Goal: Task Accomplishment & Management: Use online tool/utility

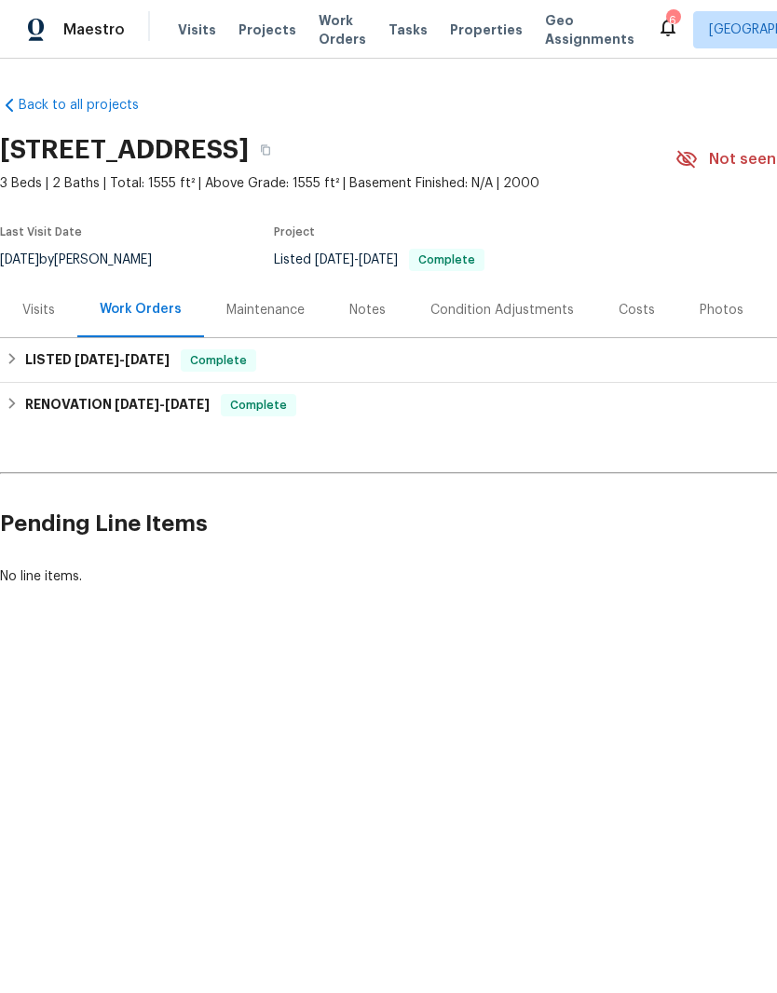
click at [29, 321] on div "Visits" at bounding box center [38, 309] width 77 height 55
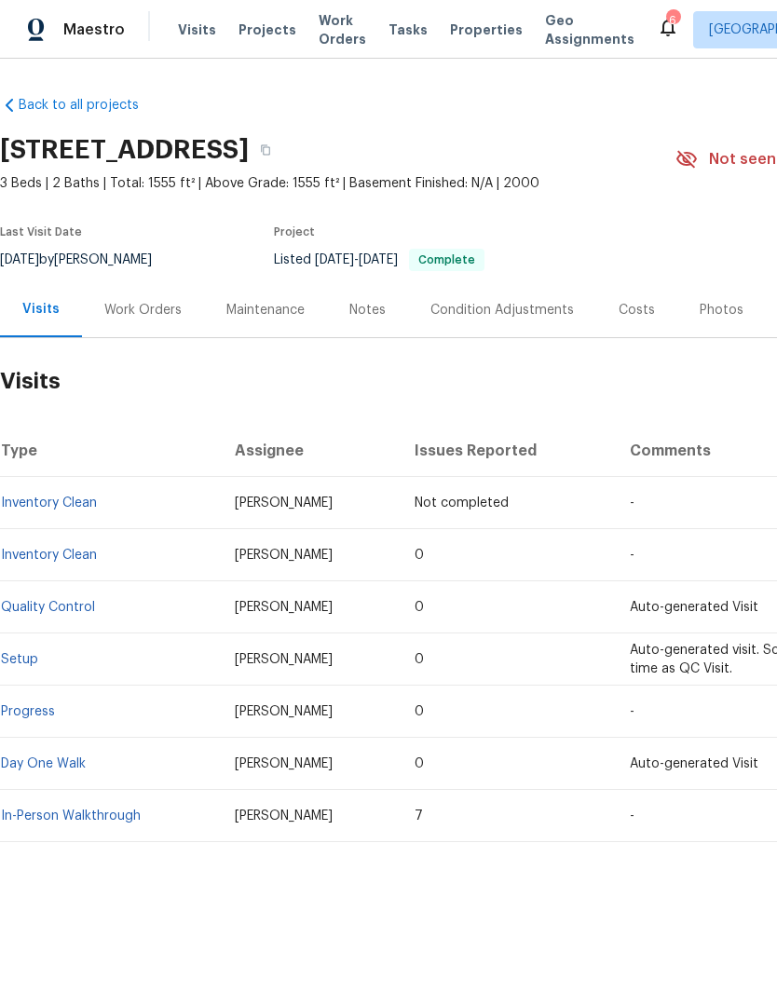
click at [625, 315] on div "Costs" at bounding box center [636, 310] width 36 height 19
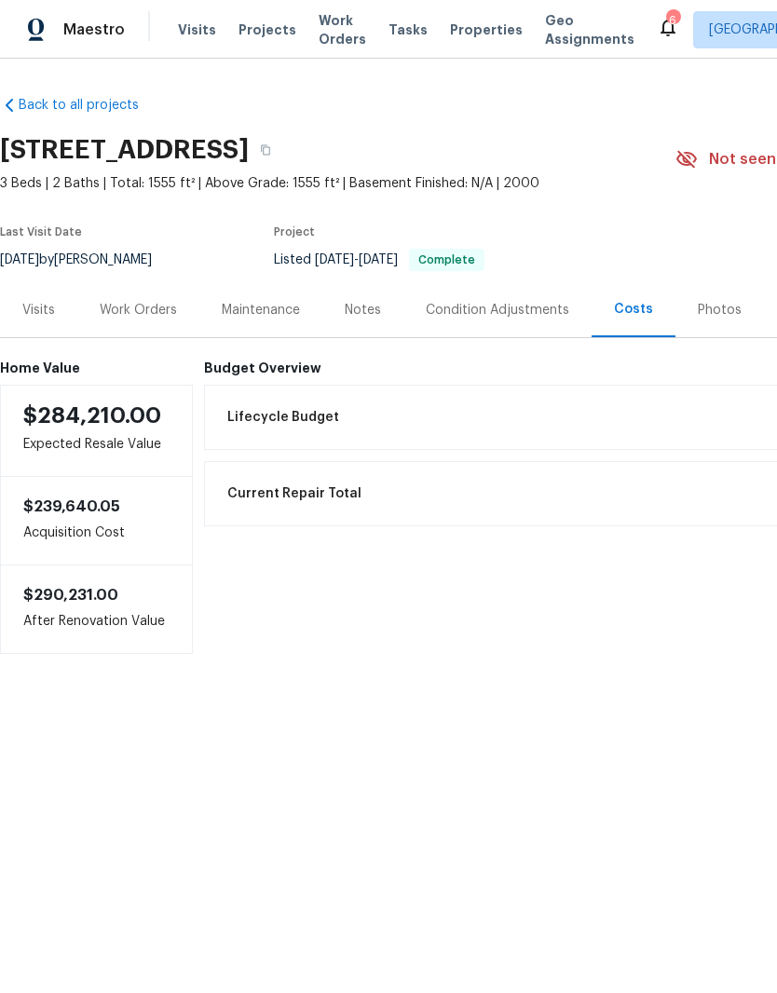
click at [370, 309] on div "Notes" at bounding box center [363, 310] width 36 height 19
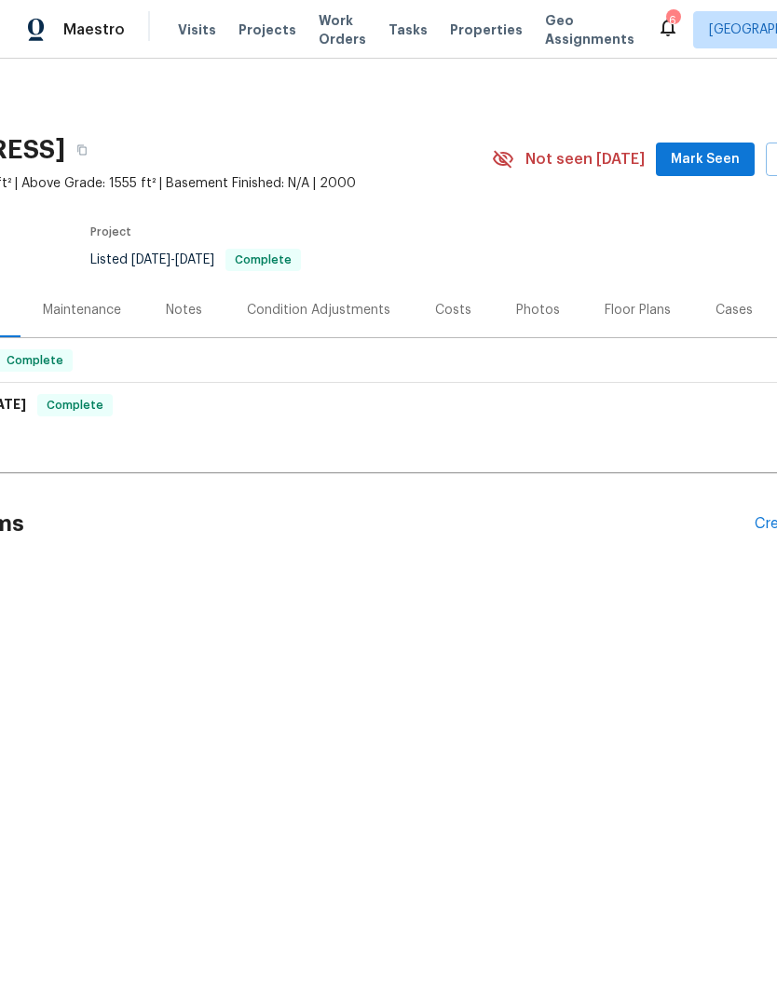
scroll to position [0, 213]
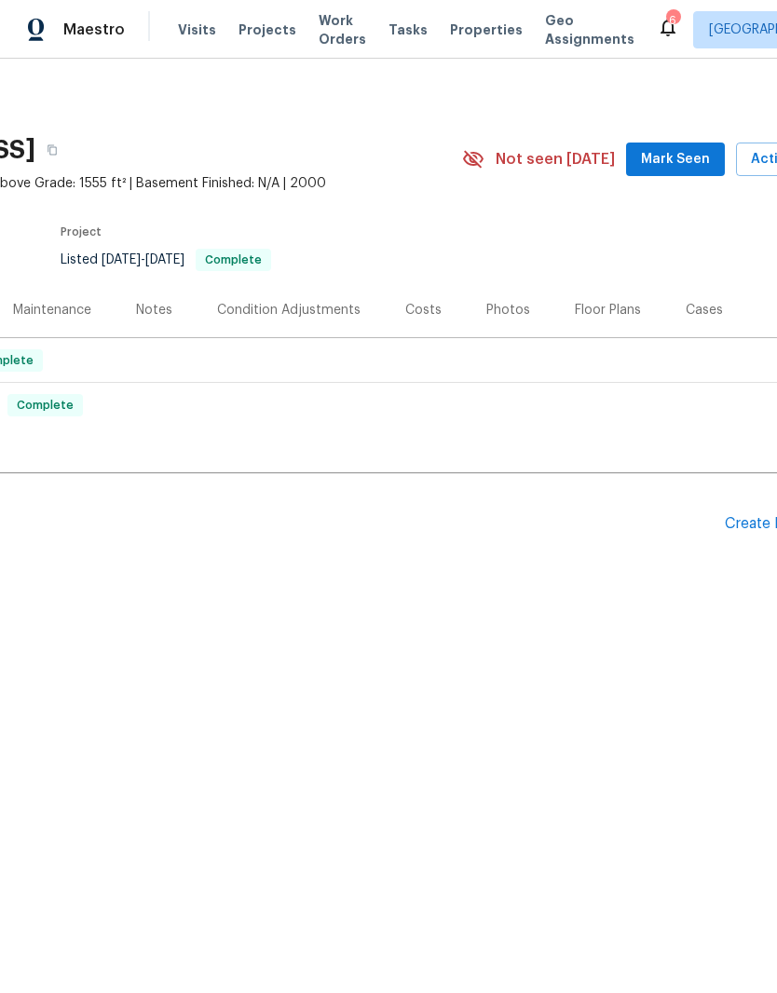
click at [686, 154] on span "Mark Seen" at bounding box center [675, 159] width 69 height 23
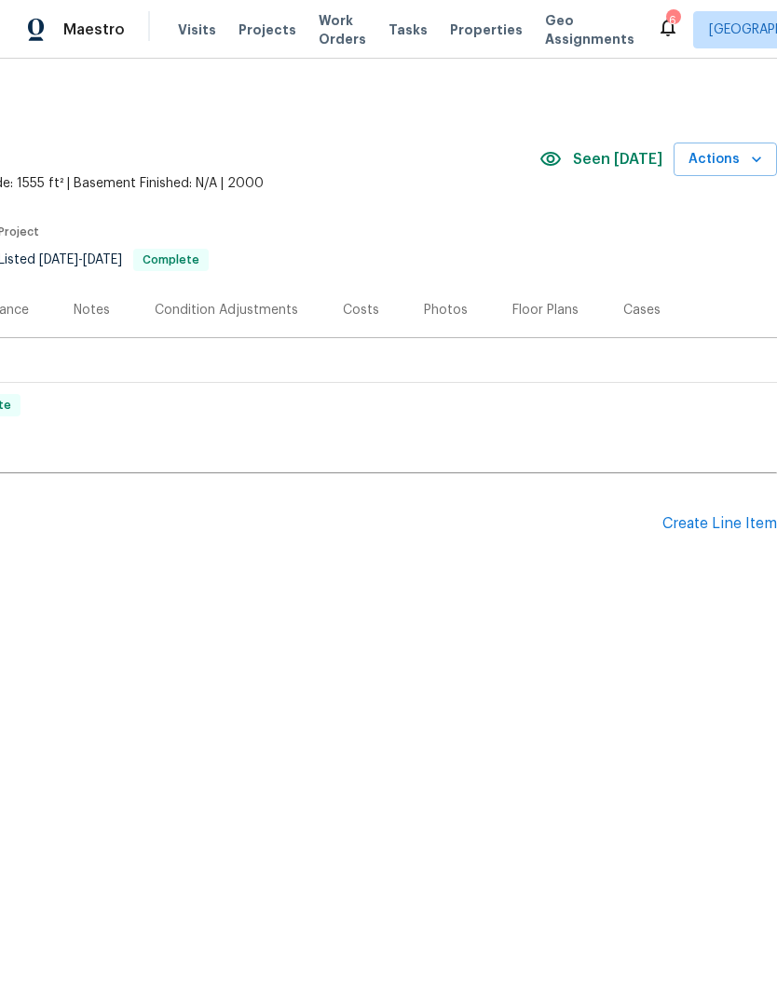
scroll to position [0, 276]
click at [721, 530] on div "Create Line Item" at bounding box center [719, 524] width 115 height 18
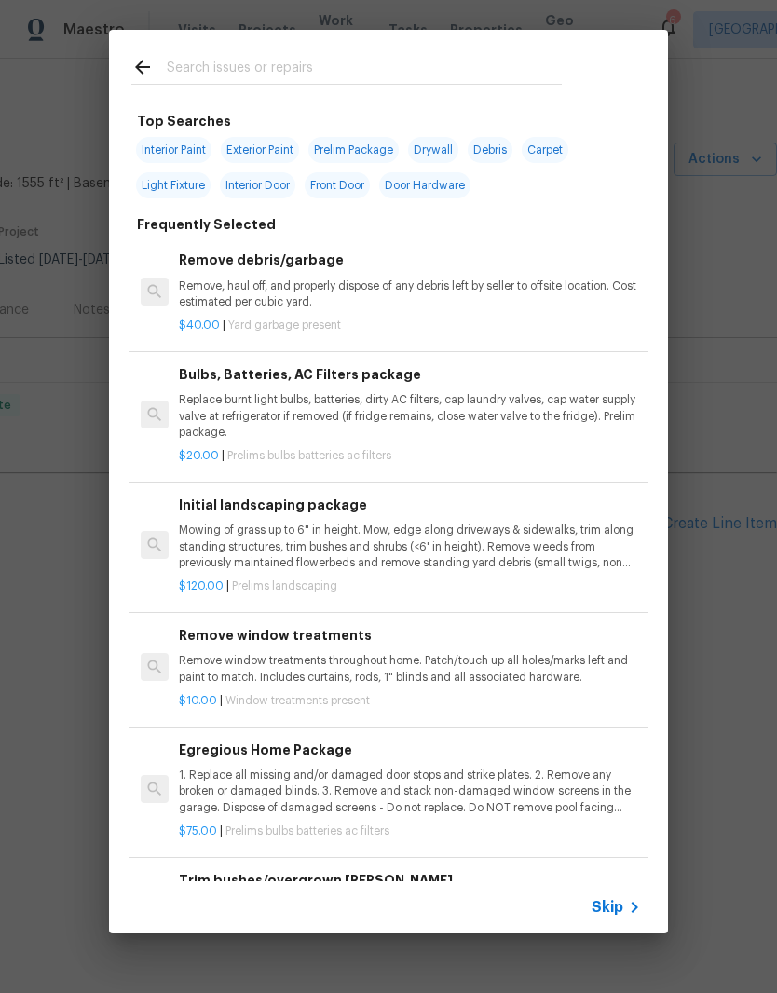
click at [427, 79] on input "text" at bounding box center [364, 70] width 395 height 28
type input "Tree"
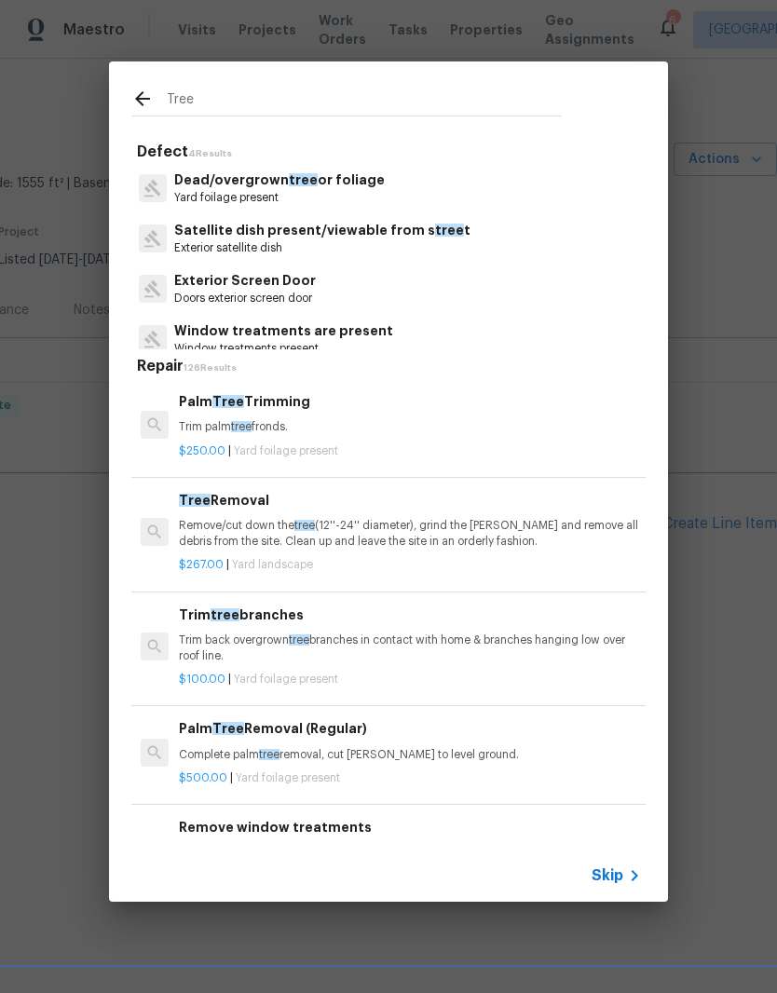
click at [549, 546] on p "Remove/cut down the tree (12''-24'' diameter), grind the [PERSON_NAME] and remo…" at bounding box center [410, 534] width 462 height 32
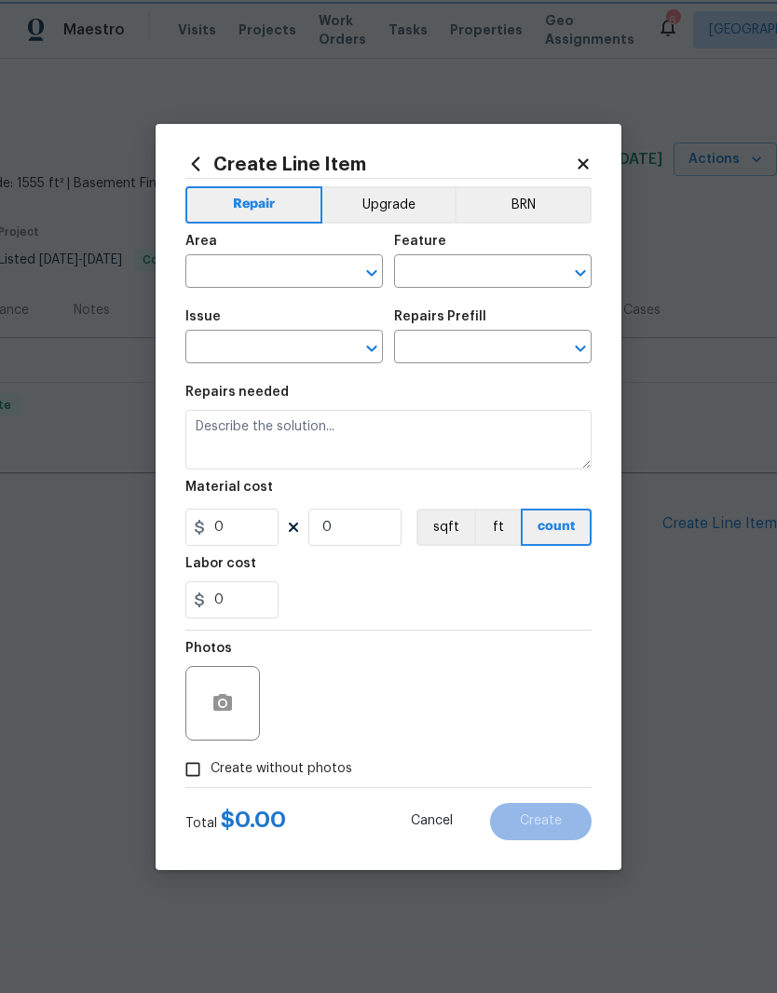
type input "Landscaping"
type input "Tree Removal $267.00"
type textarea "Remove/cut down the tree (12''-24'' diameter), grind the [PERSON_NAME] and remo…"
type input "267"
type input "1"
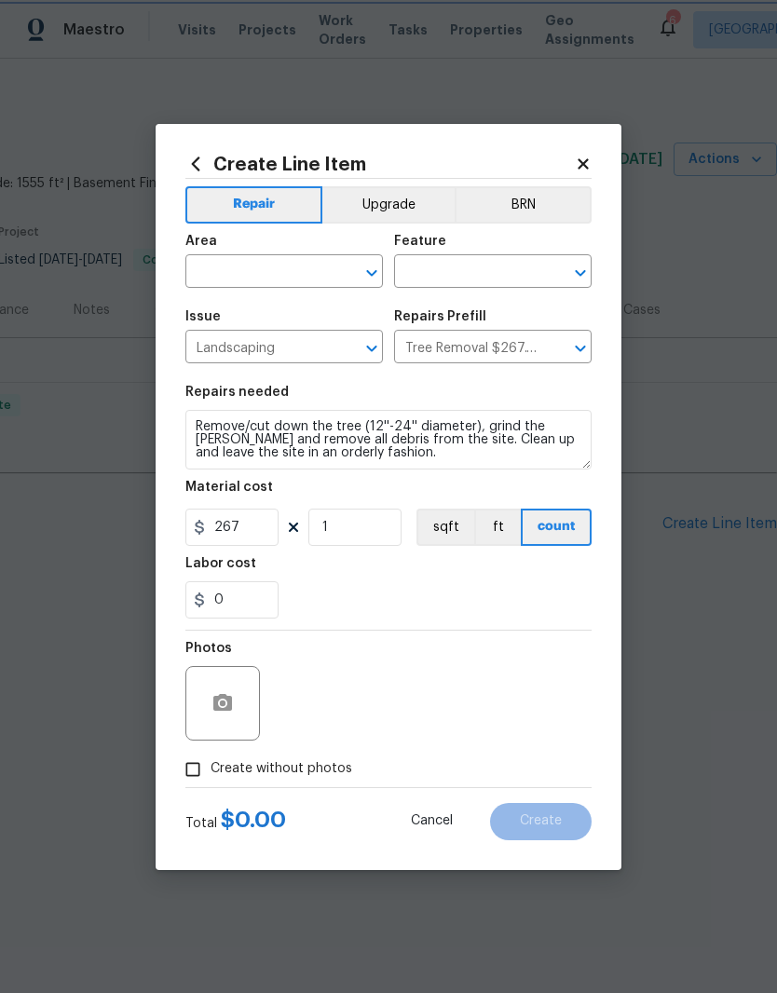
click at [549, 545] on section "Repairs needed Remove/cut down the tree (12''-24'' diameter), grind the [PERSON…" at bounding box center [388, 501] width 406 height 255
click at [301, 266] on input "text" at bounding box center [257, 273] width 145 height 29
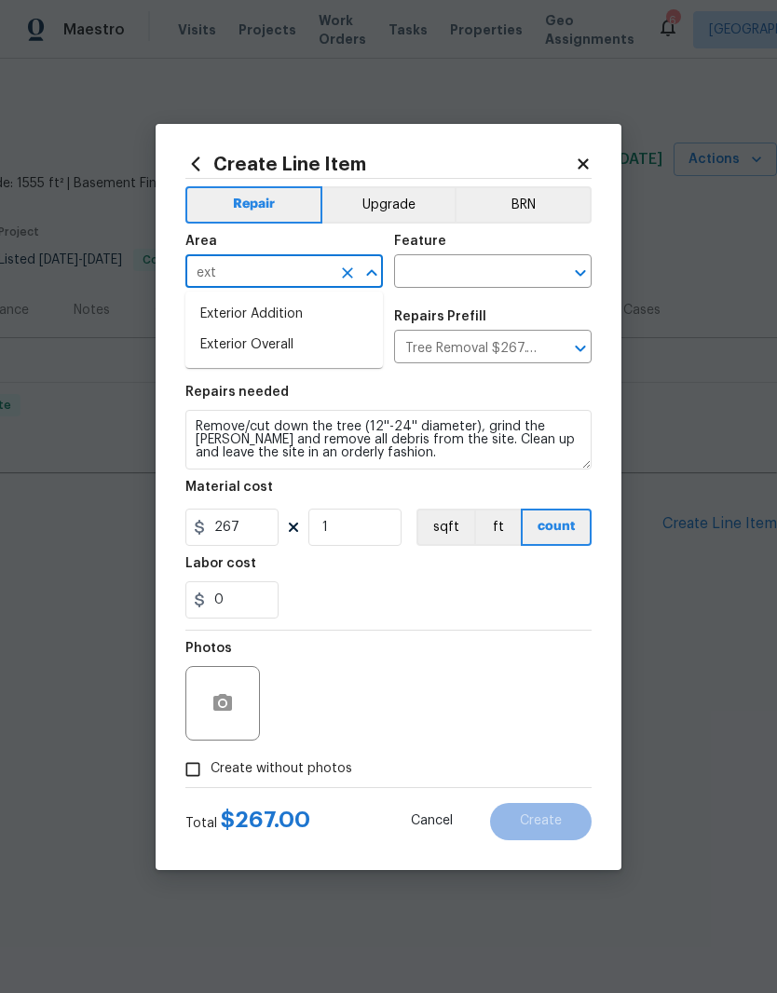
click at [305, 363] on ul "Exterior Addition Exterior Overall" at bounding box center [283, 329] width 197 height 76
click at [287, 346] on li "Exterior Overall" at bounding box center [283, 345] width 197 height 31
type input "Exterior Overall"
click at [501, 268] on input "text" at bounding box center [466, 273] width 145 height 29
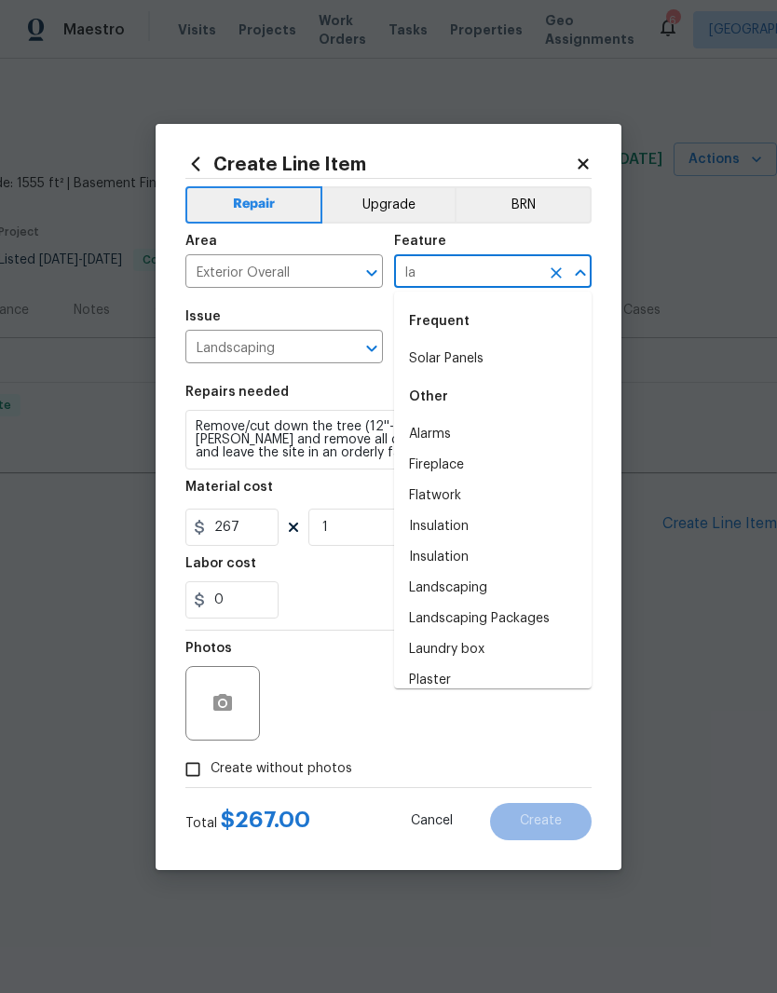
type input "l"
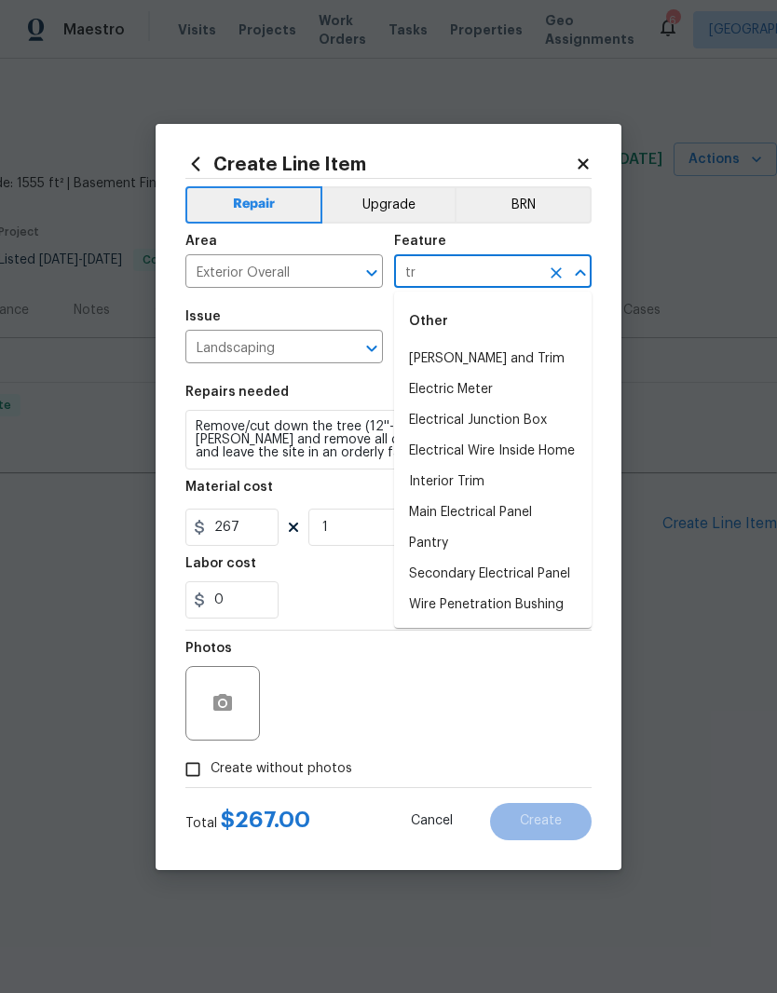
type input "t"
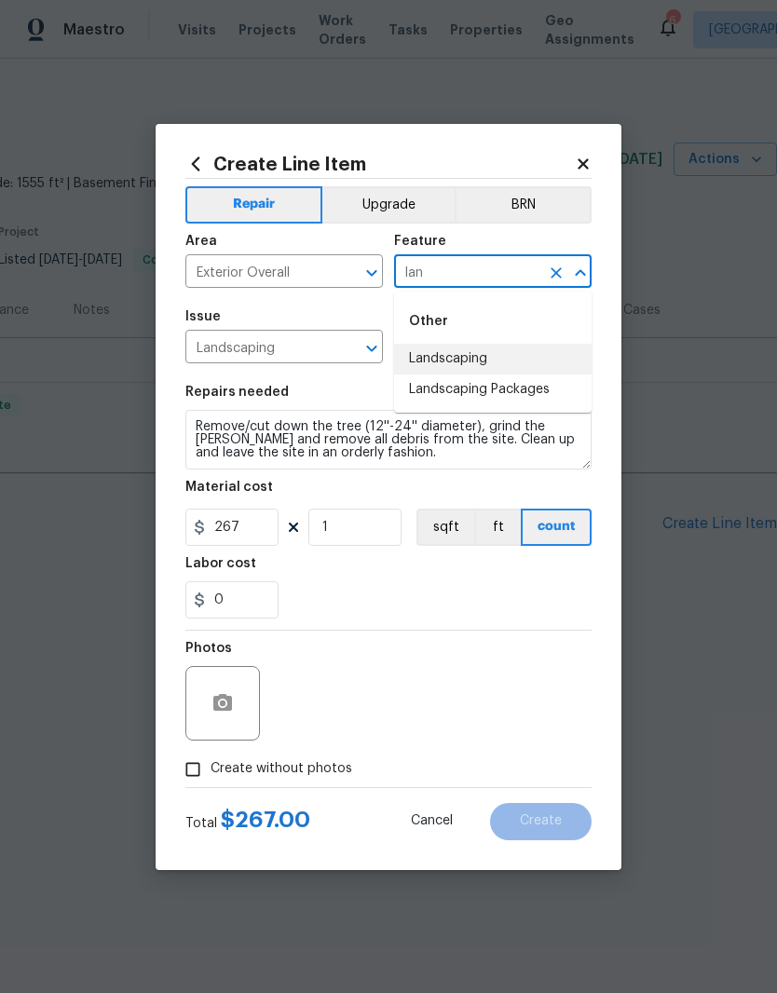
click at [508, 364] on li "Landscaping" at bounding box center [492, 359] width 197 height 31
type input "Landscaping"
click at [472, 608] on div "0" at bounding box center [388, 599] width 406 height 37
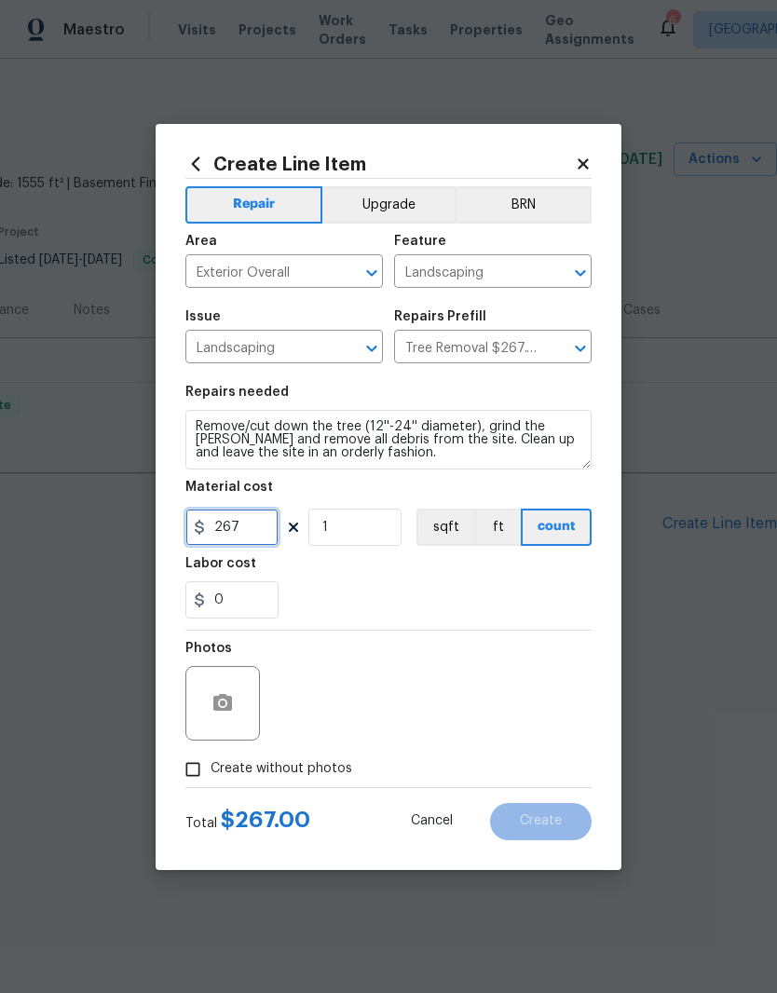
click at [253, 527] on input "267" at bounding box center [231, 526] width 93 height 37
type input "300"
click at [544, 610] on div "0" at bounding box center [388, 599] width 406 height 37
click at [196, 772] on input "Create without photos" at bounding box center [192, 769] width 35 height 35
checkbox input "true"
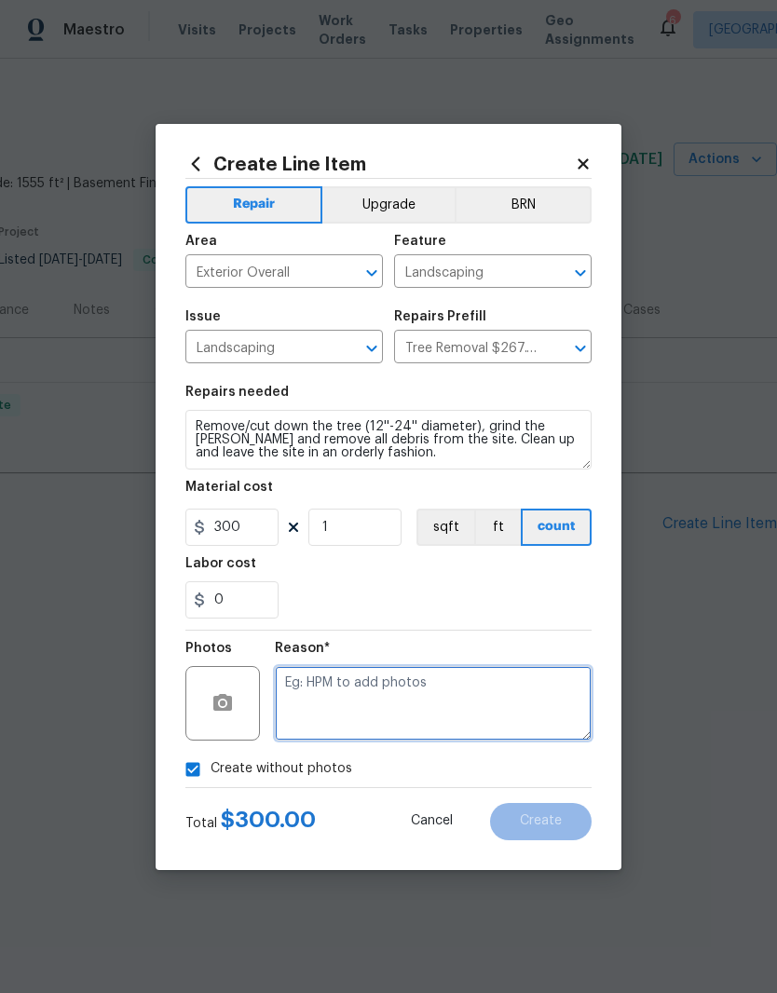
click at [432, 698] on textarea at bounding box center [433, 703] width 317 height 75
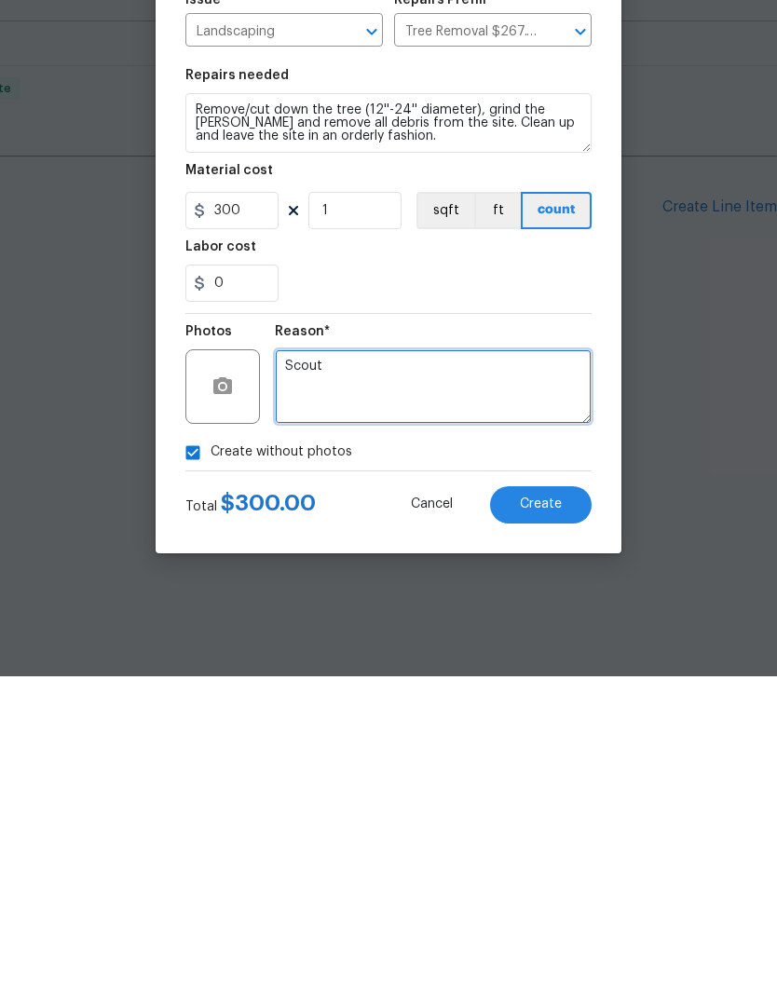
type textarea "Scout"
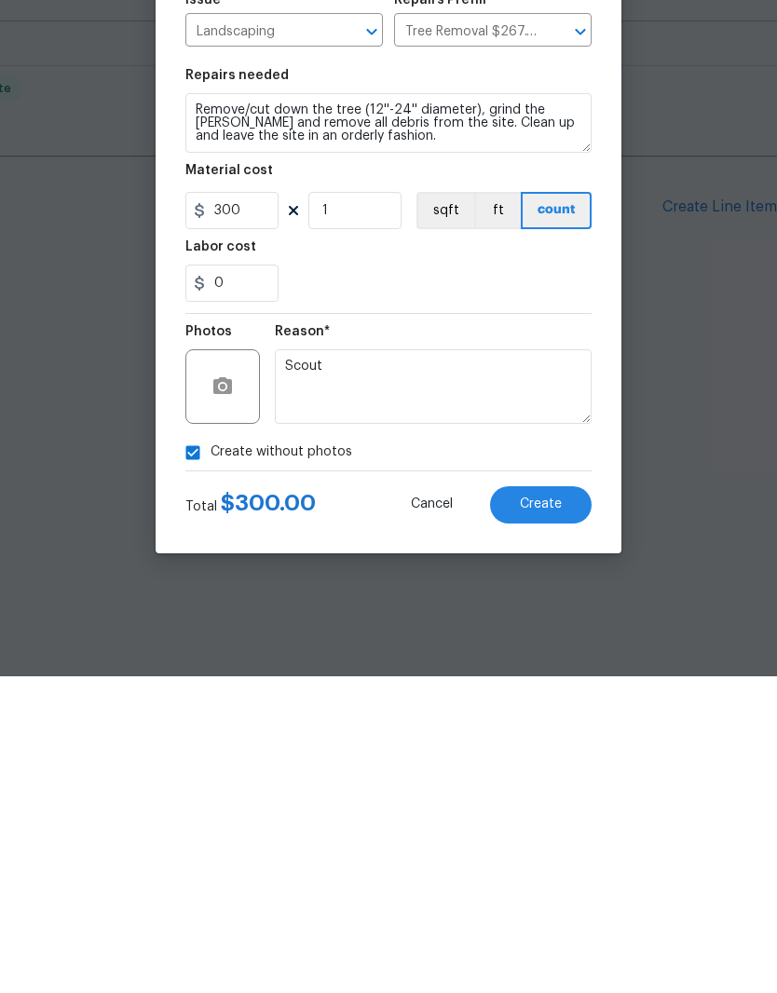
click at [517, 581] on div "0" at bounding box center [388, 599] width 406 height 37
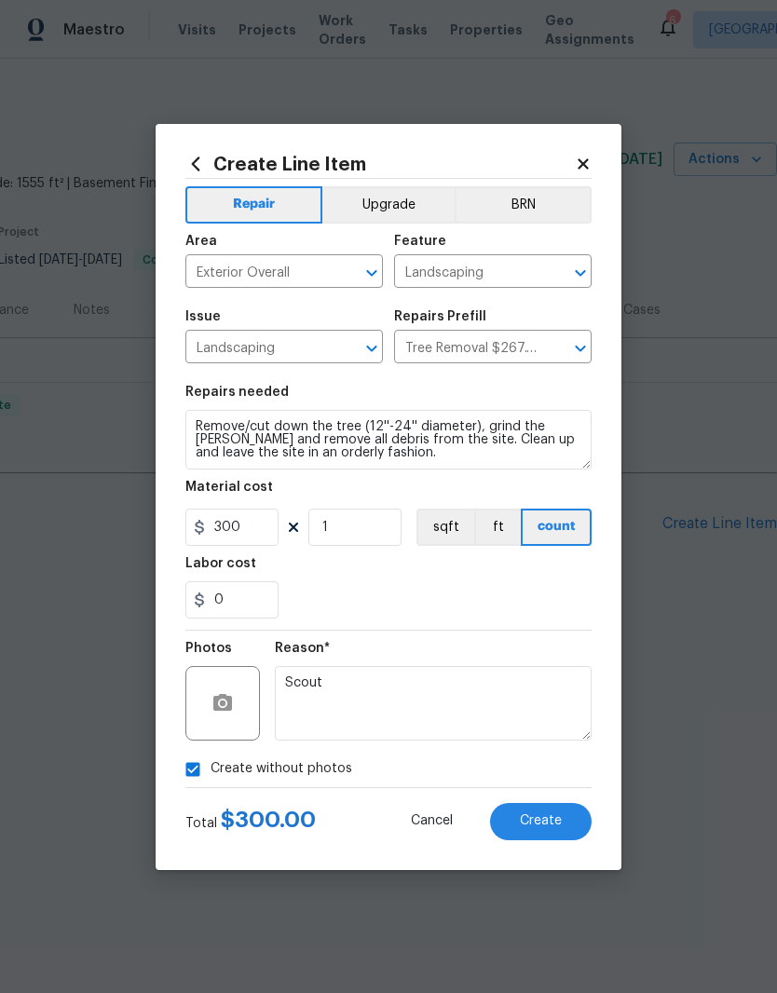
click at [559, 812] on button "Create" at bounding box center [541, 821] width 102 height 37
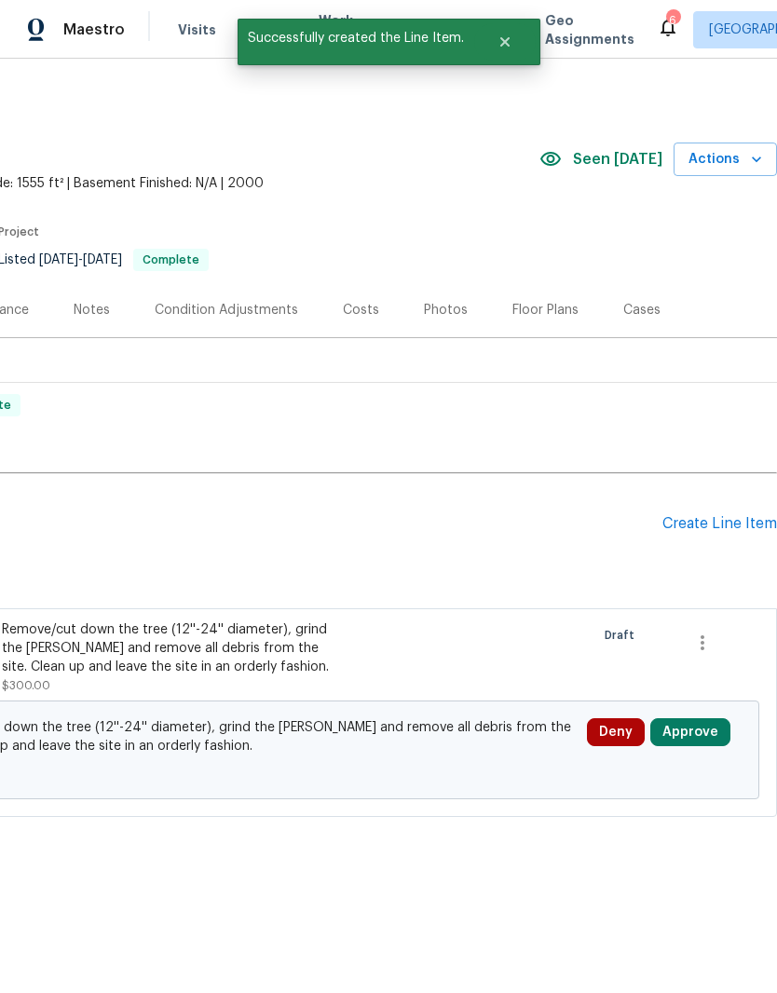
click at [718, 525] on div "Create Line Item" at bounding box center [719, 524] width 115 height 18
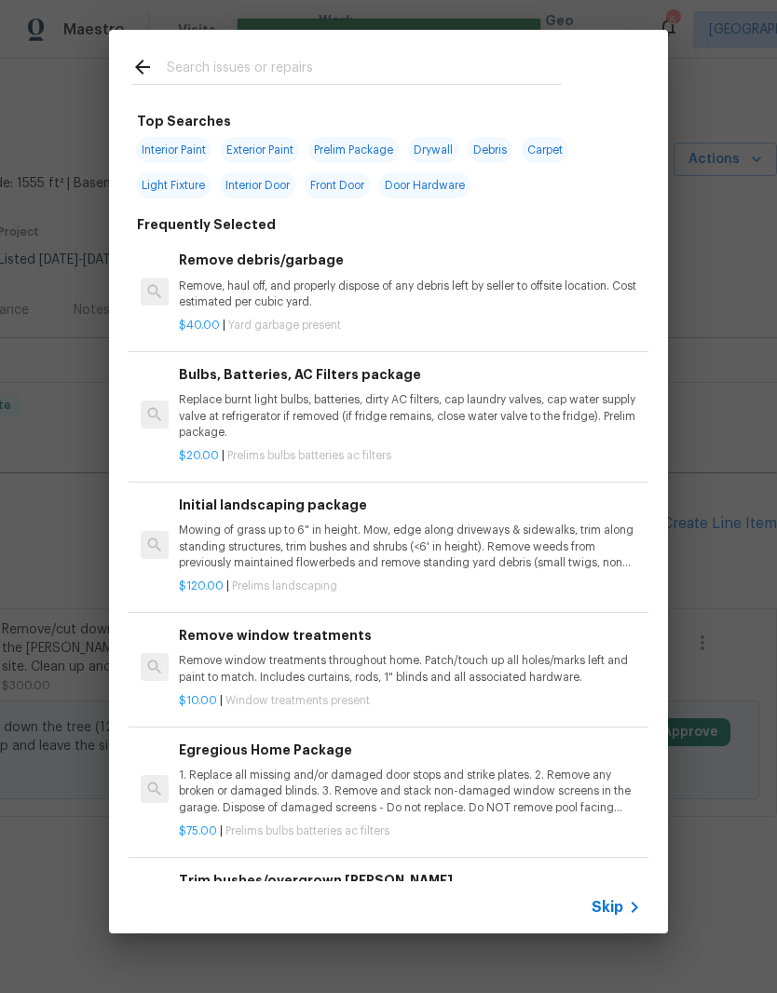
click at [368, 52] on div at bounding box center [346, 67] width 475 height 74
click at [347, 62] on input "text" at bounding box center [364, 70] width 395 height 28
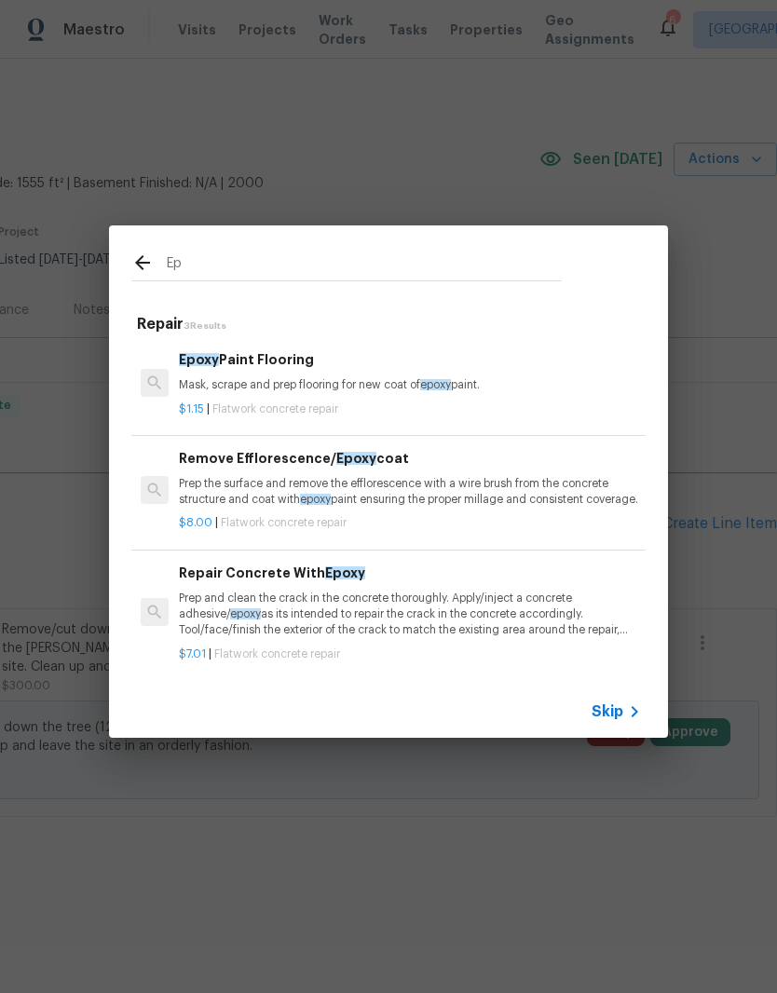
type input "E"
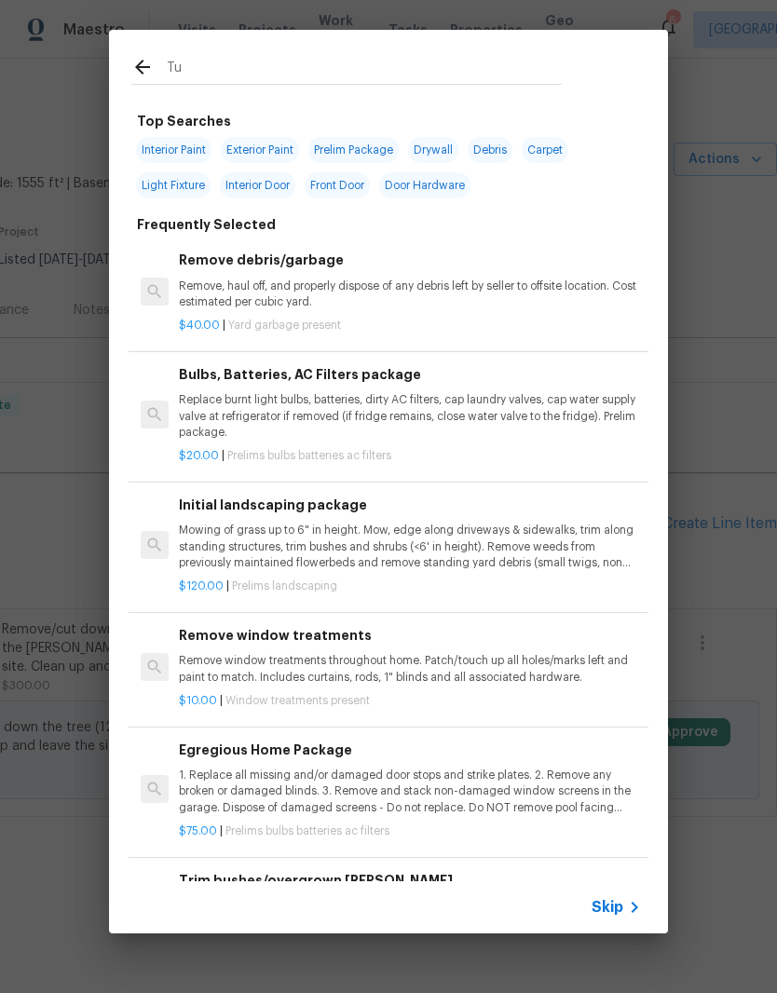
type input "Tub"
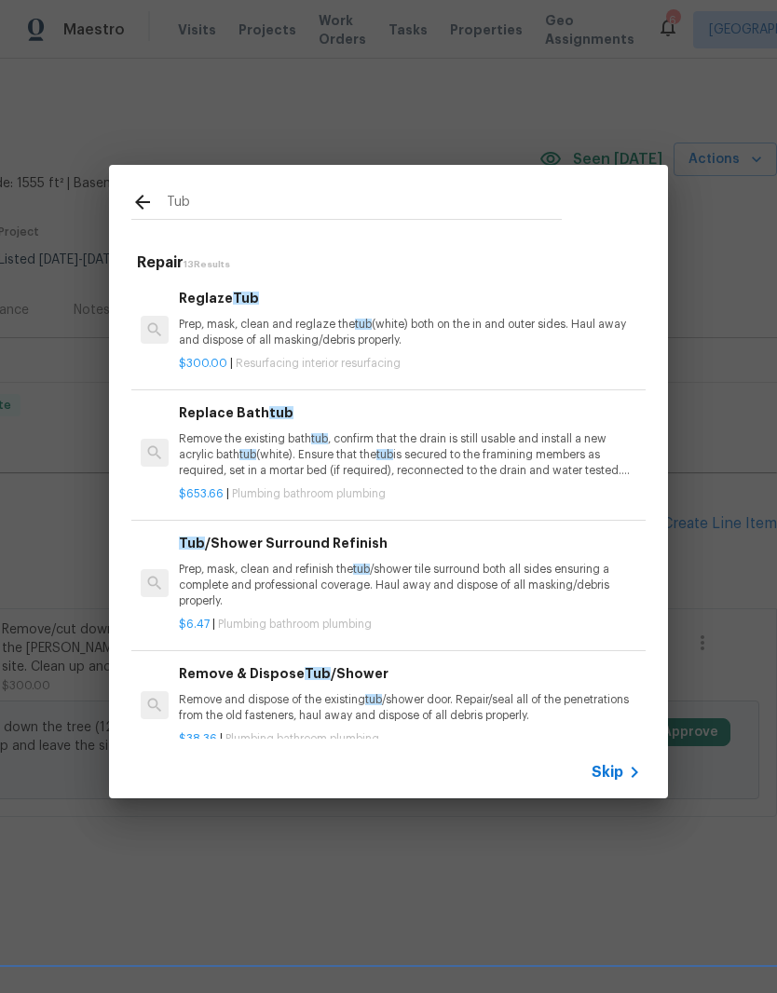
click at [401, 573] on p "Prep, mask, clean and refinish the tub /shower tile surround both all sides ens…" at bounding box center [410, 585] width 462 height 47
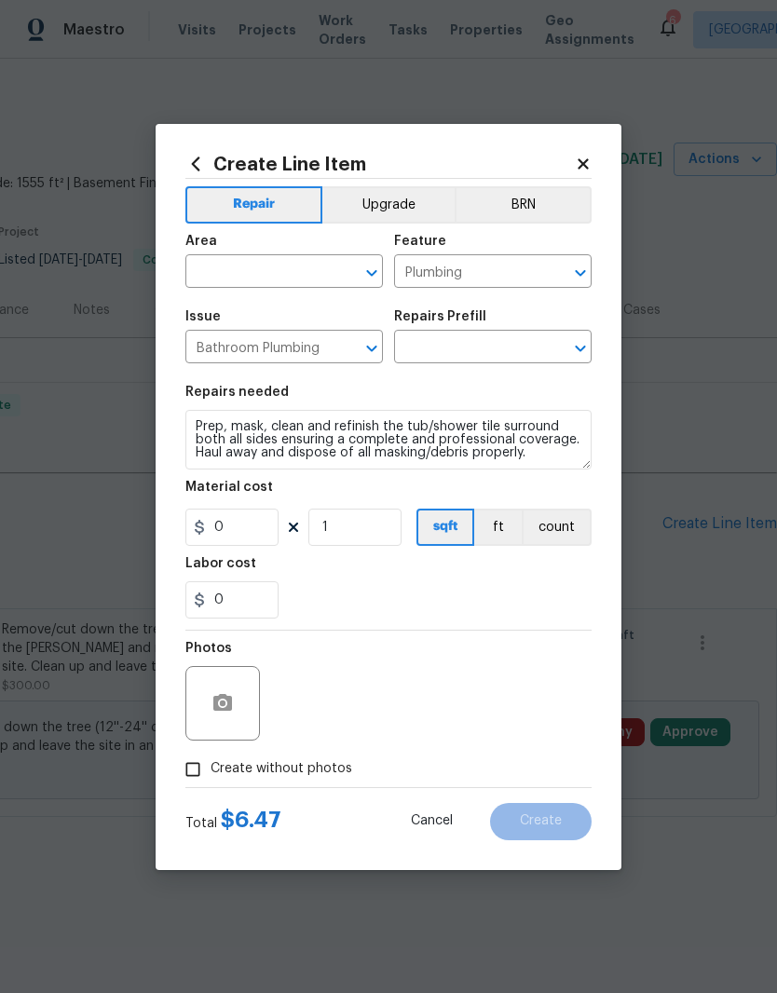
click at [400, 630] on div "Photos" at bounding box center [388, 690] width 406 height 121
type input "Tub/Shower Surround Refinish $6.47"
type input "6.47"
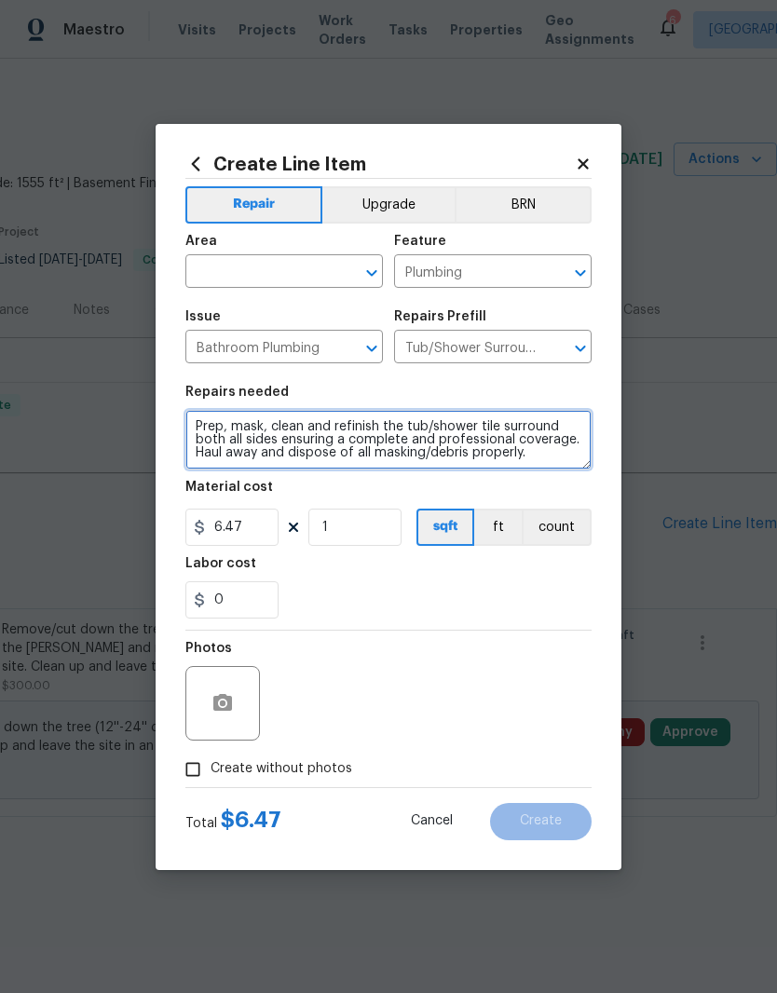
click at [555, 462] on textarea "Prep, mask, clean and refinish the tub/shower tile surround both all sides ensu…" at bounding box center [388, 440] width 406 height 60
type textarea "Prep, mask, clean and refinish the tub/shower tile surround both all sides ensu…"
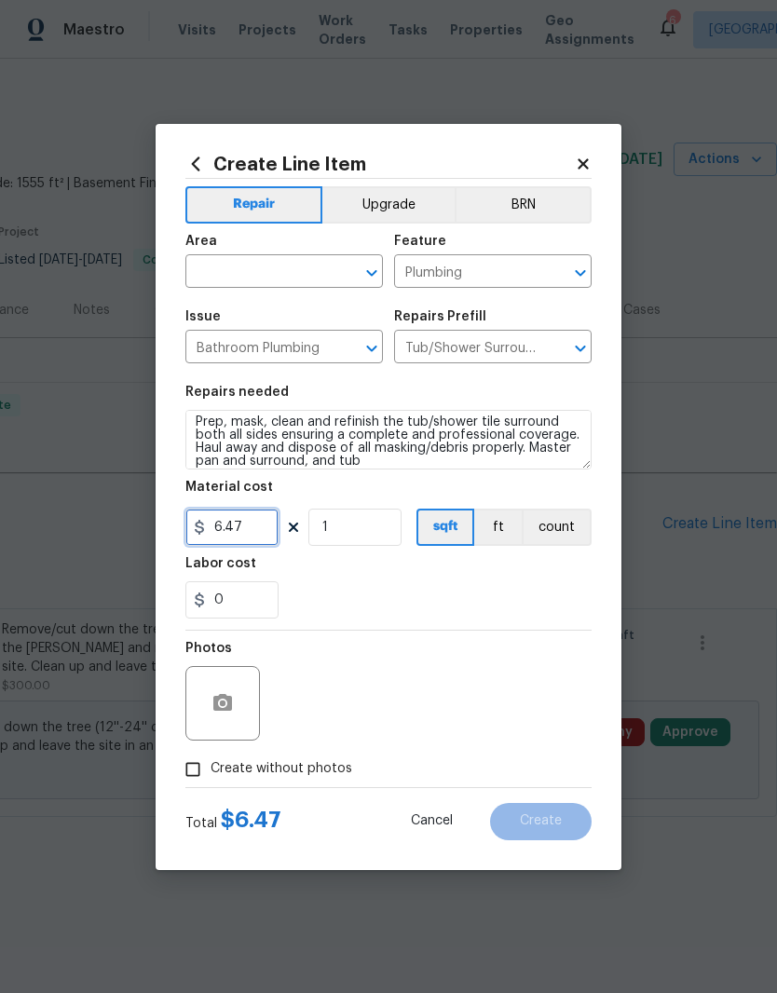
click at [258, 524] on input "6.47" at bounding box center [231, 526] width 93 height 37
type input "575"
click at [380, 528] on input "1" at bounding box center [354, 526] width 93 height 37
type input "2"
click at [287, 266] on input "text" at bounding box center [257, 273] width 145 height 29
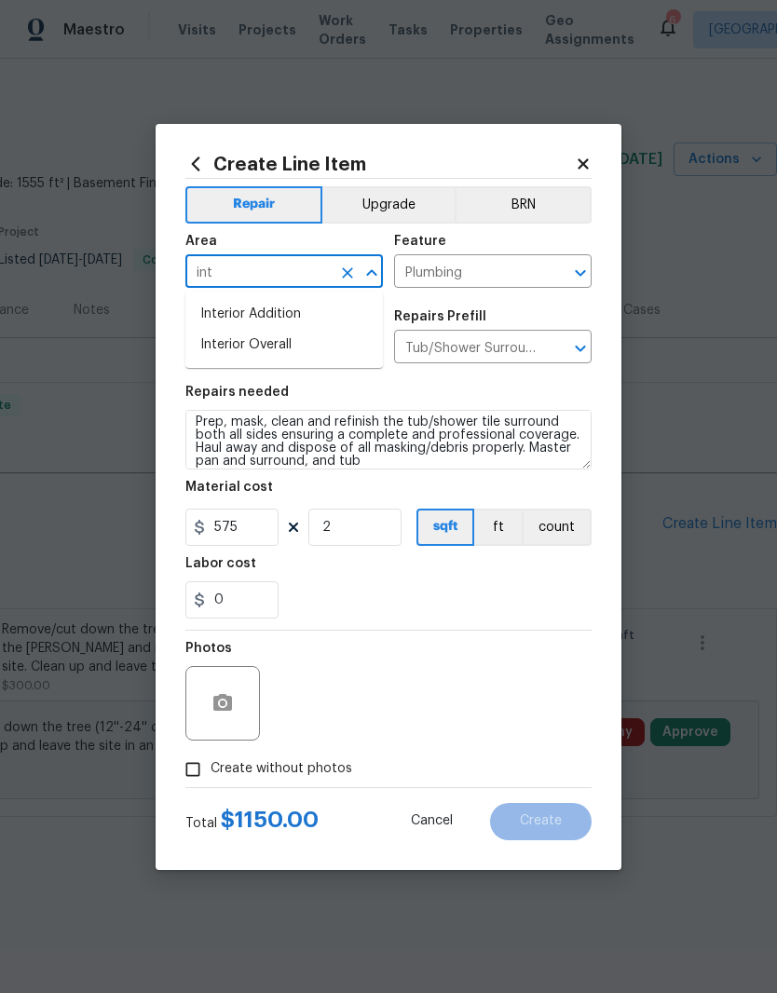
click at [319, 346] on li "Interior Overall" at bounding box center [283, 345] width 197 height 31
type input "Interior Overall"
click at [514, 609] on div "0" at bounding box center [388, 599] width 406 height 37
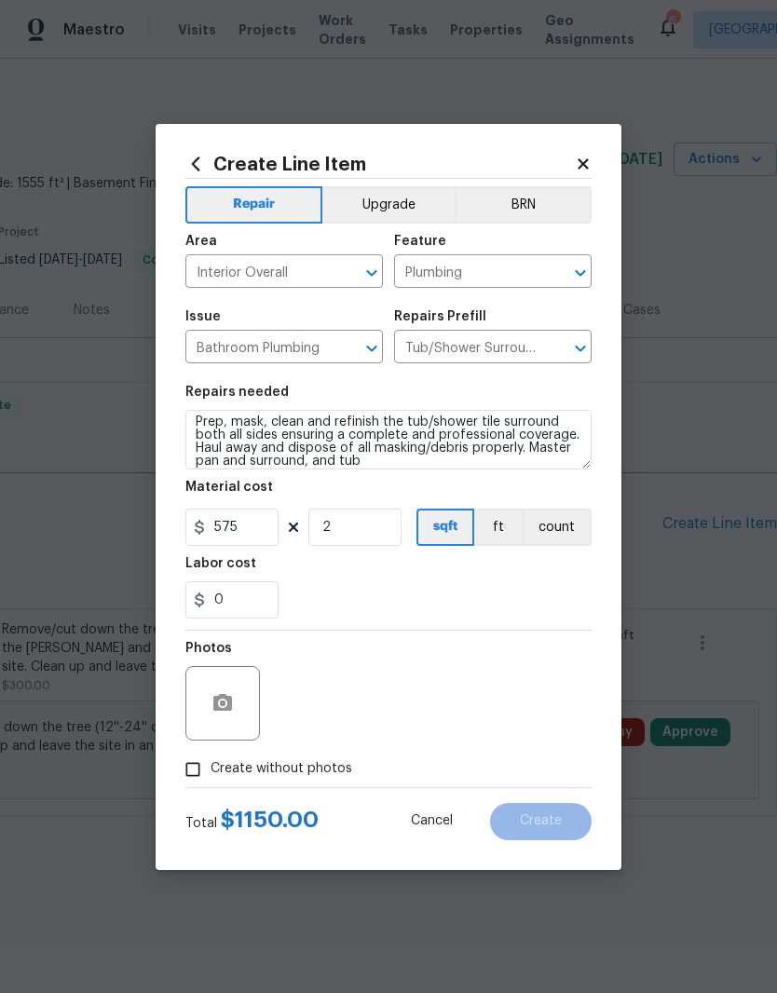
click at [188, 765] on input "Create without photos" at bounding box center [192, 769] width 35 height 35
checkbox input "true"
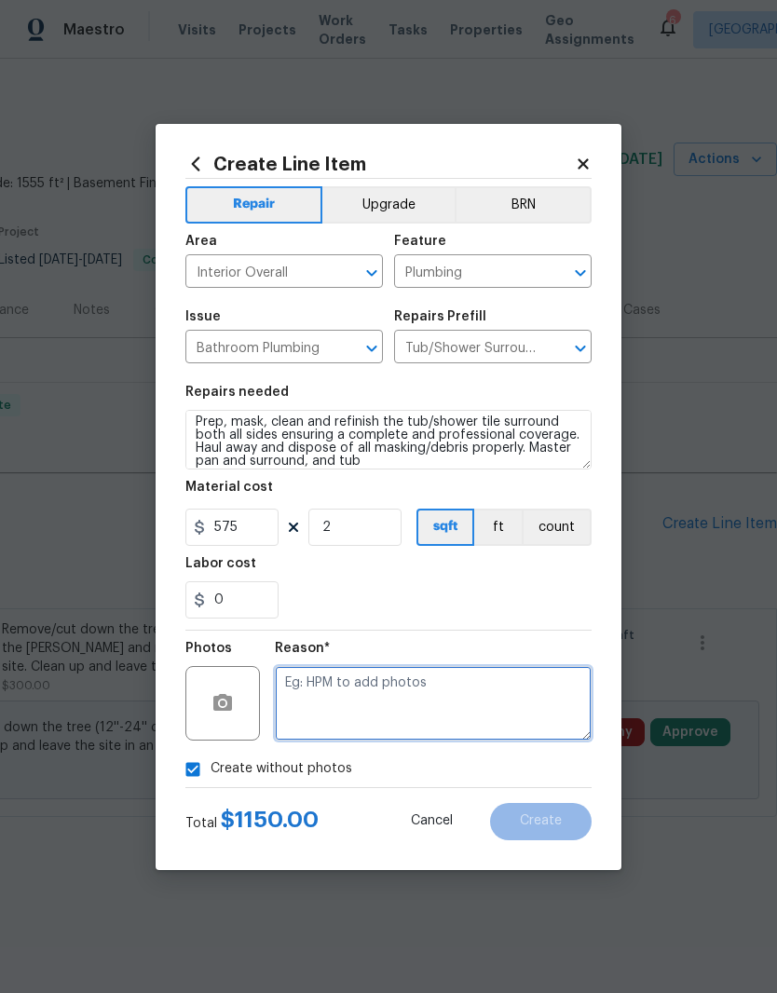
click at [461, 695] on textarea at bounding box center [433, 703] width 317 height 75
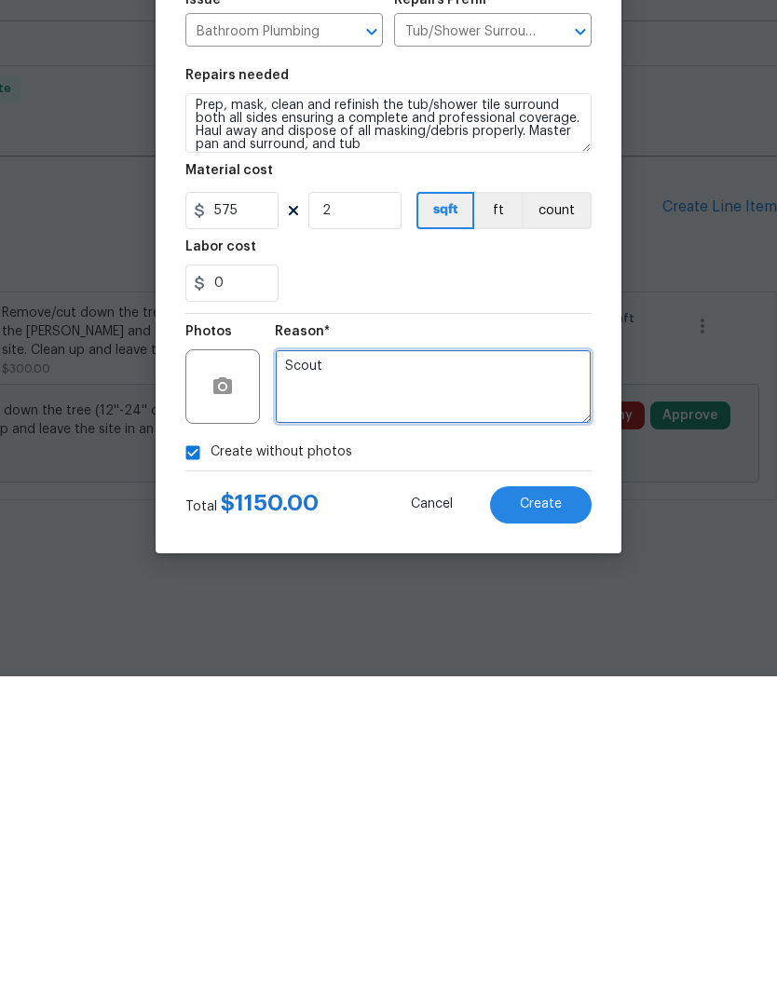
type textarea "Scout"
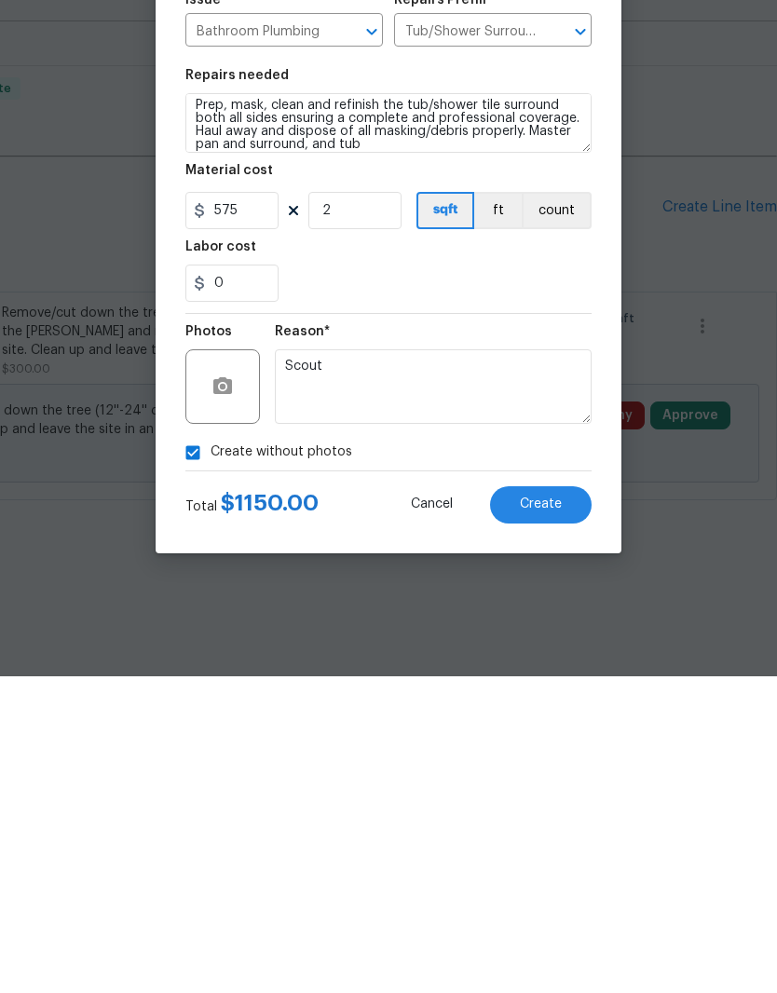
click at [557, 814] on span "Create" at bounding box center [541, 821] width 42 height 14
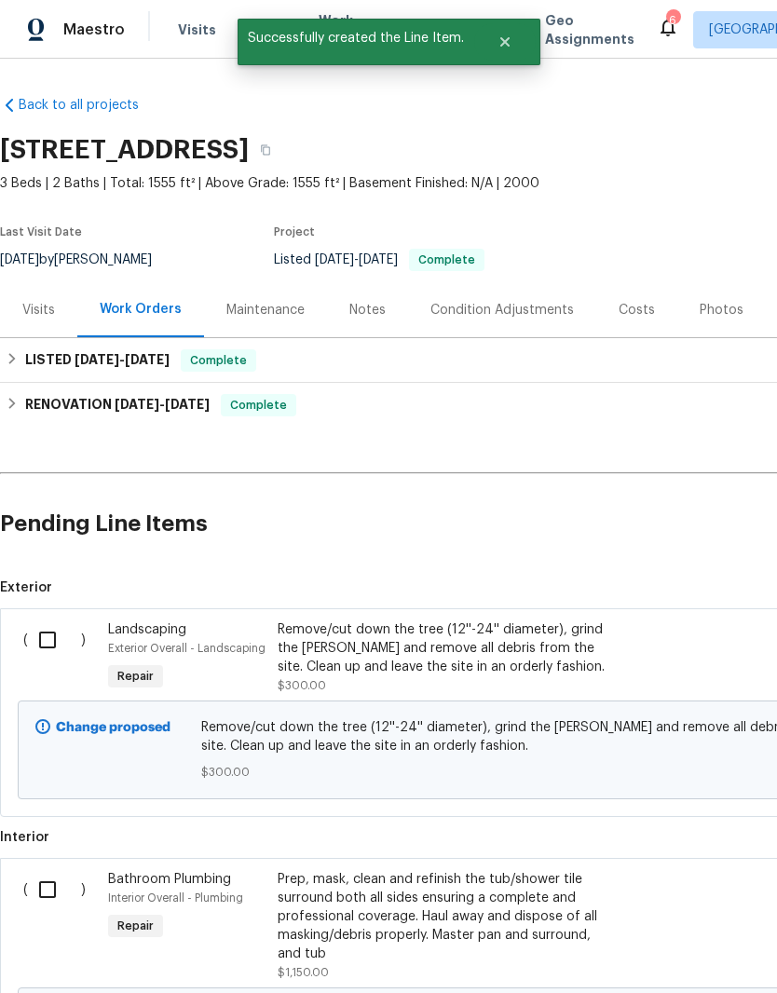
scroll to position [0, 0]
click at [64, 639] on input "checkbox" at bounding box center [54, 639] width 53 height 39
checkbox input "true"
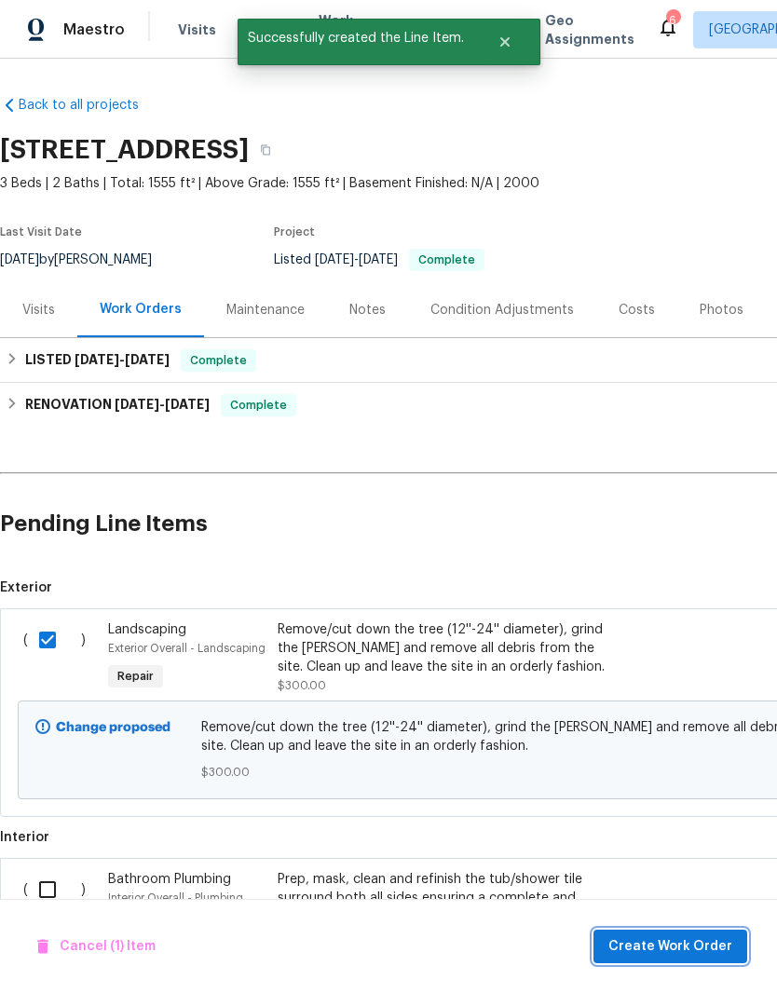
click at [669, 939] on span "Create Work Order" at bounding box center [670, 946] width 124 height 23
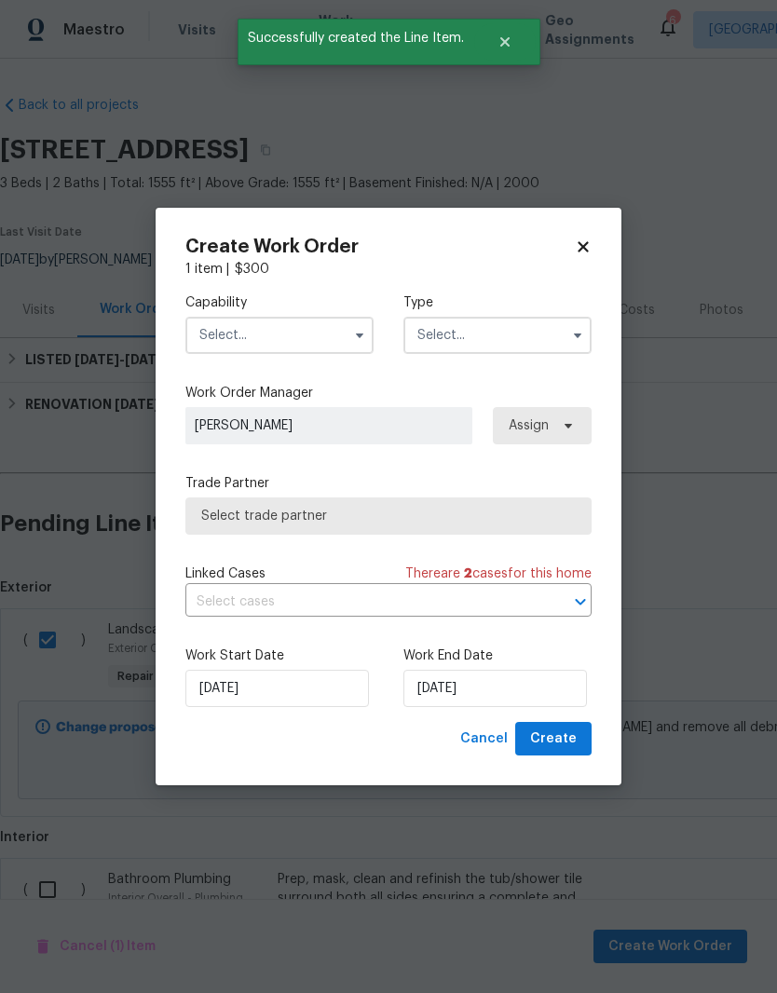
click at [307, 332] on input "text" at bounding box center [279, 335] width 188 height 37
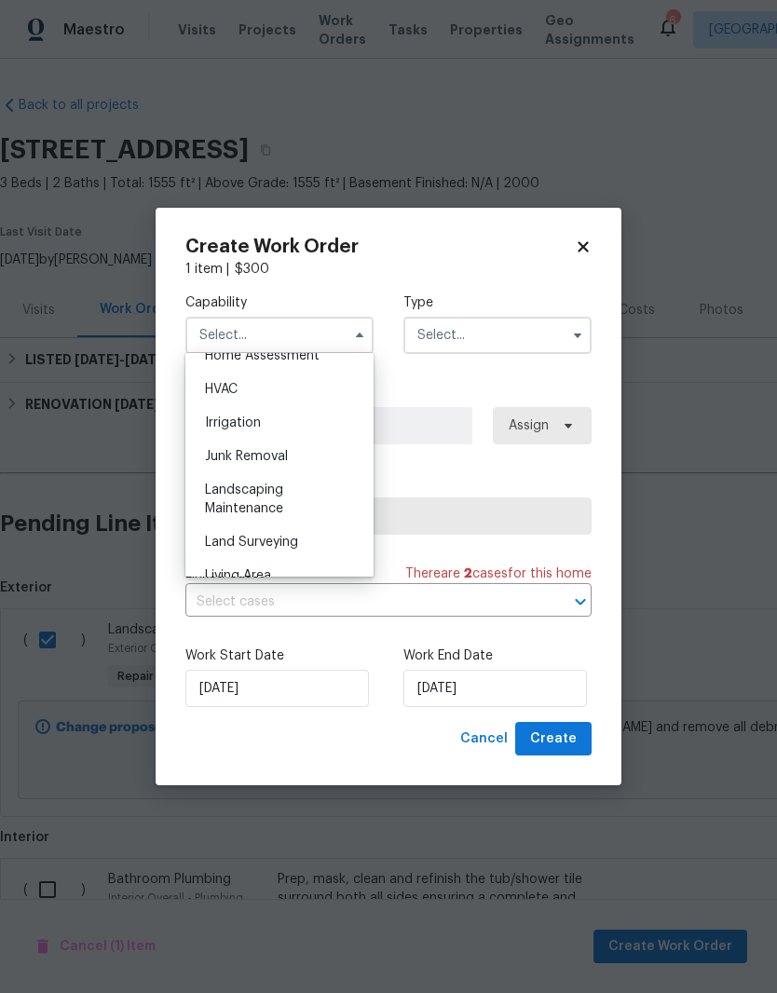
scroll to position [1025, 0]
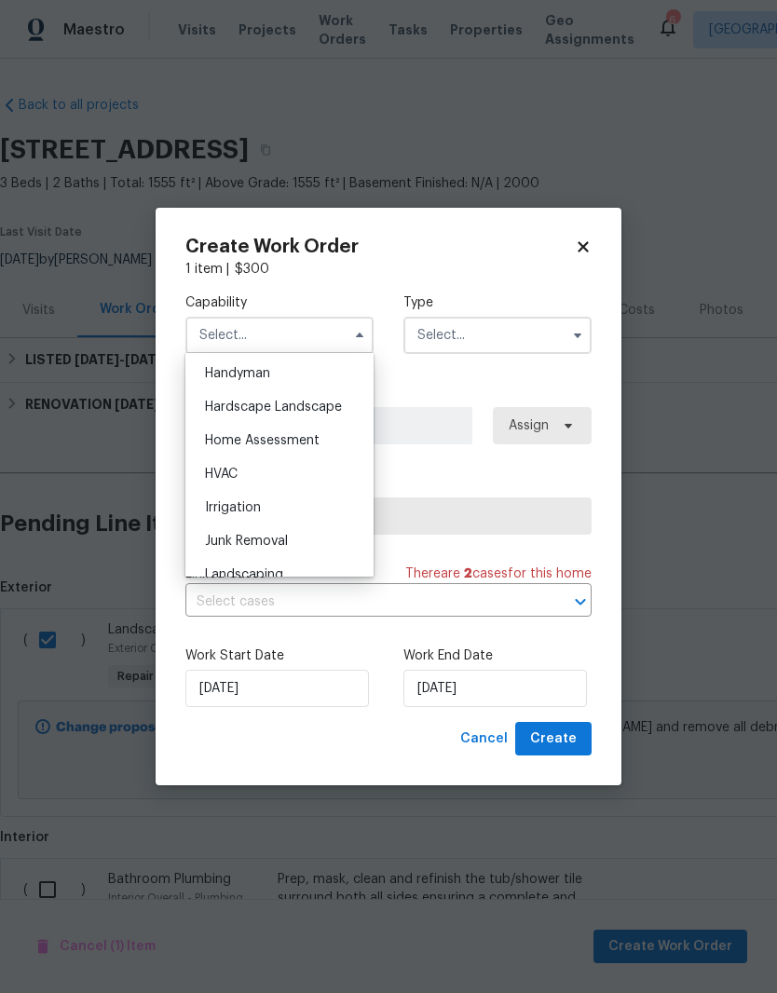
click at [319, 408] on span "Hardscape Landscape" at bounding box center [273, 406] width 137 height 13
type input "Hardscape Landscape"
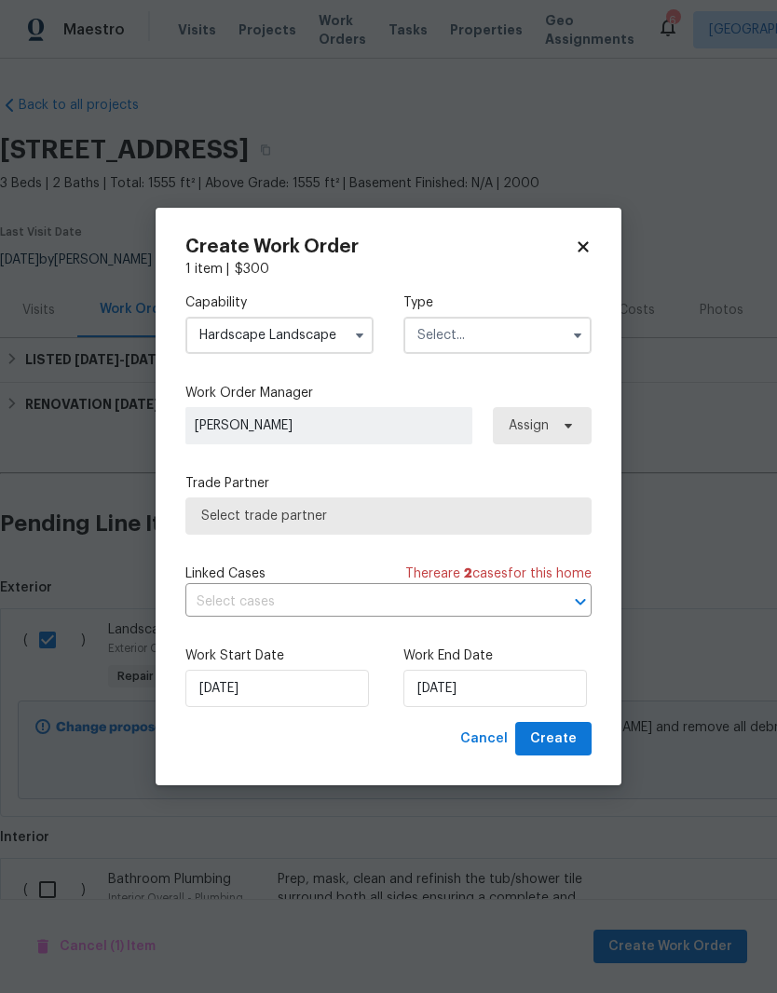
click at [523, 332] on input "text" at bounding box center [497, 335] width 188 height 37
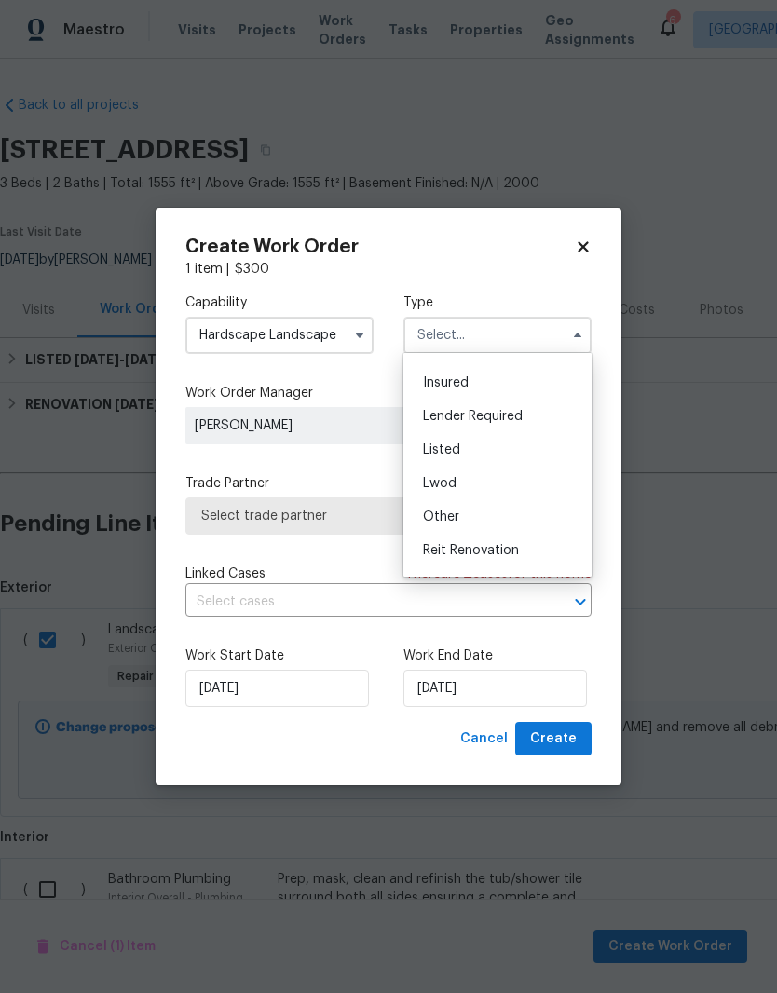
scroll to position [88, 0]
click at [483, 452] on div "Listed" at bounding box center [497, 454] width 179 height 34
type input "Listed"
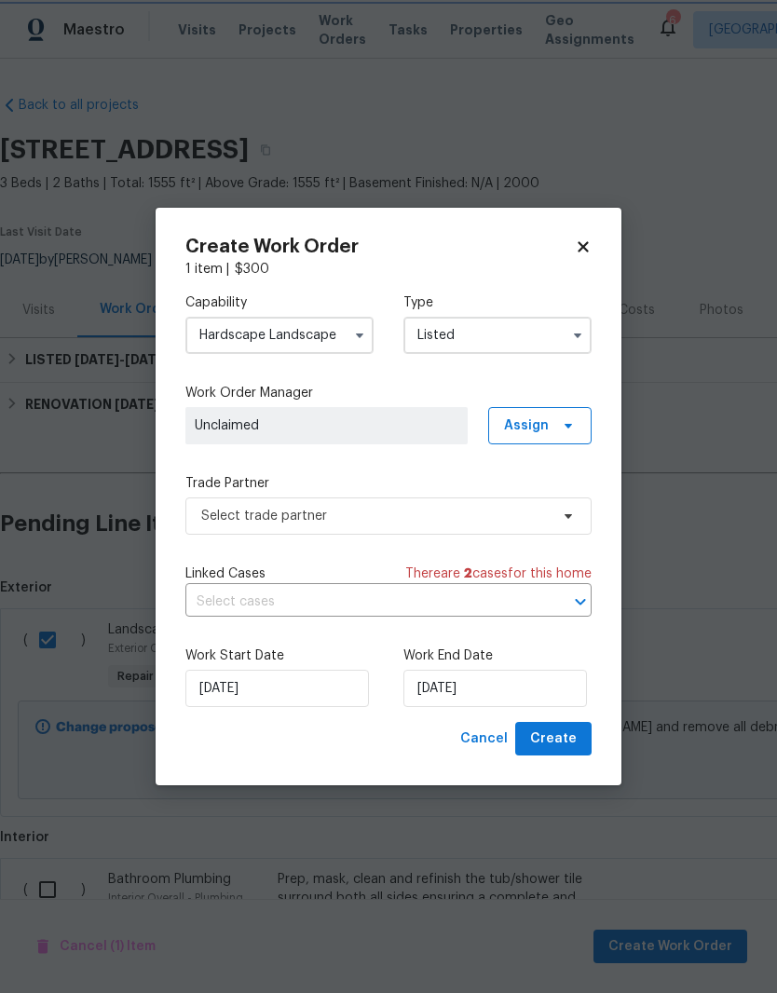
scroll to position [0, 0]
click at [562, 425] on icon at bounding box center [568, 425] width 15 height 15
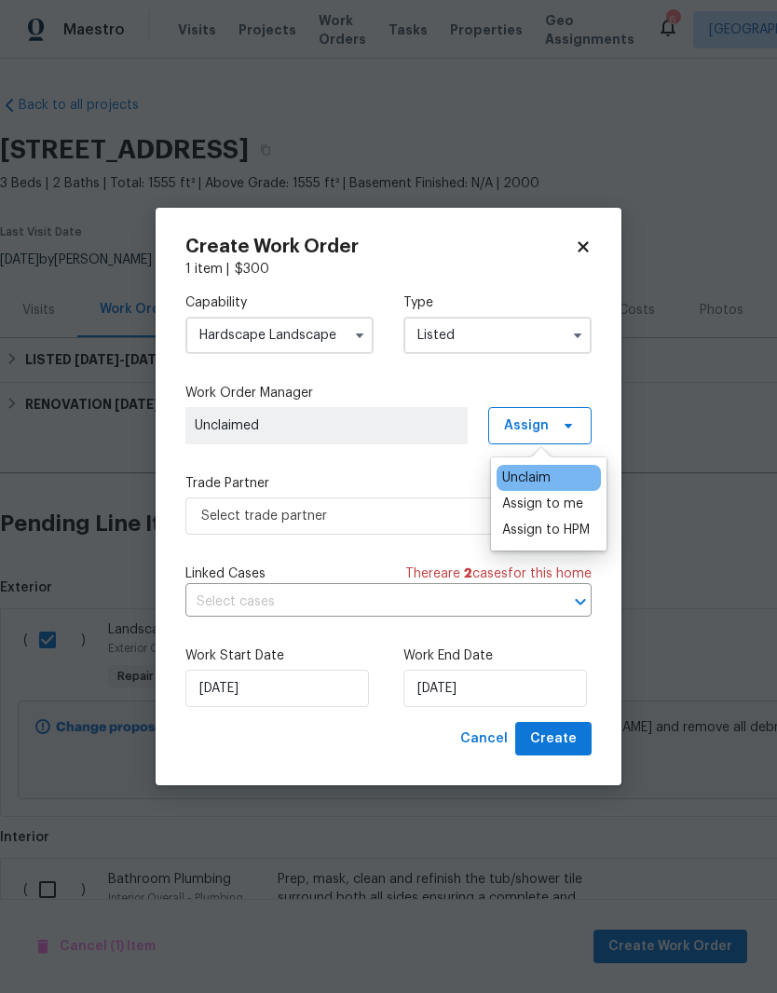
click at [553, 508] on div "Assign to me" at bounding box center [542, 504] width 81 height 19
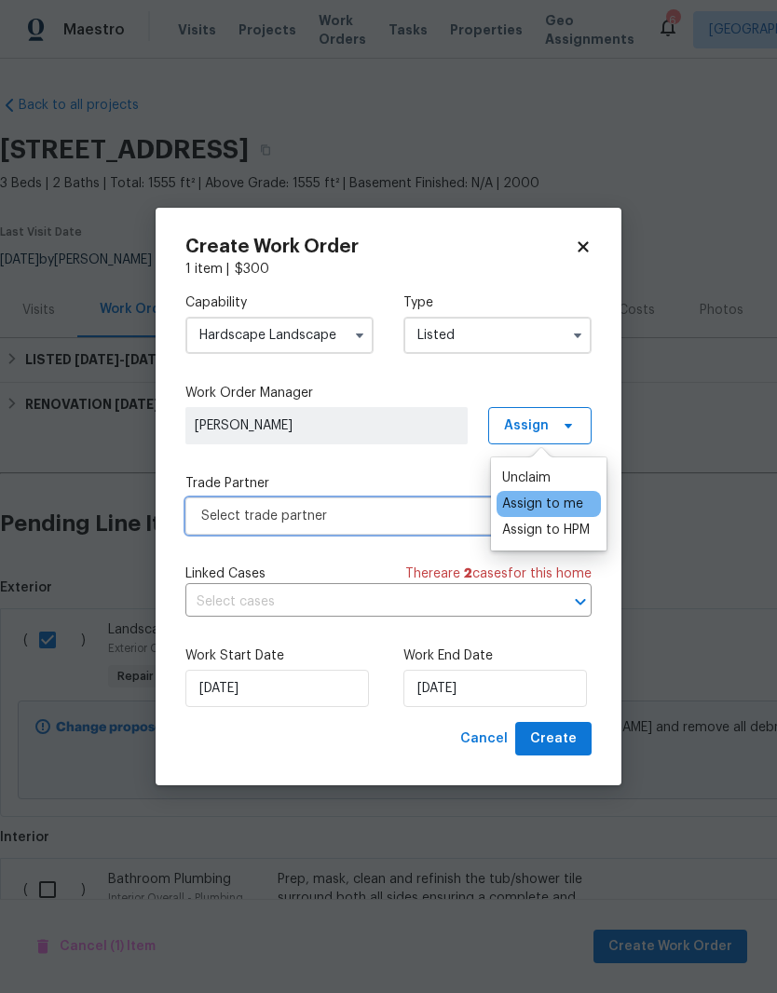
click at [410, 509] on span "Select trade partner" at bounding box center [374, 516] width 347 height 19
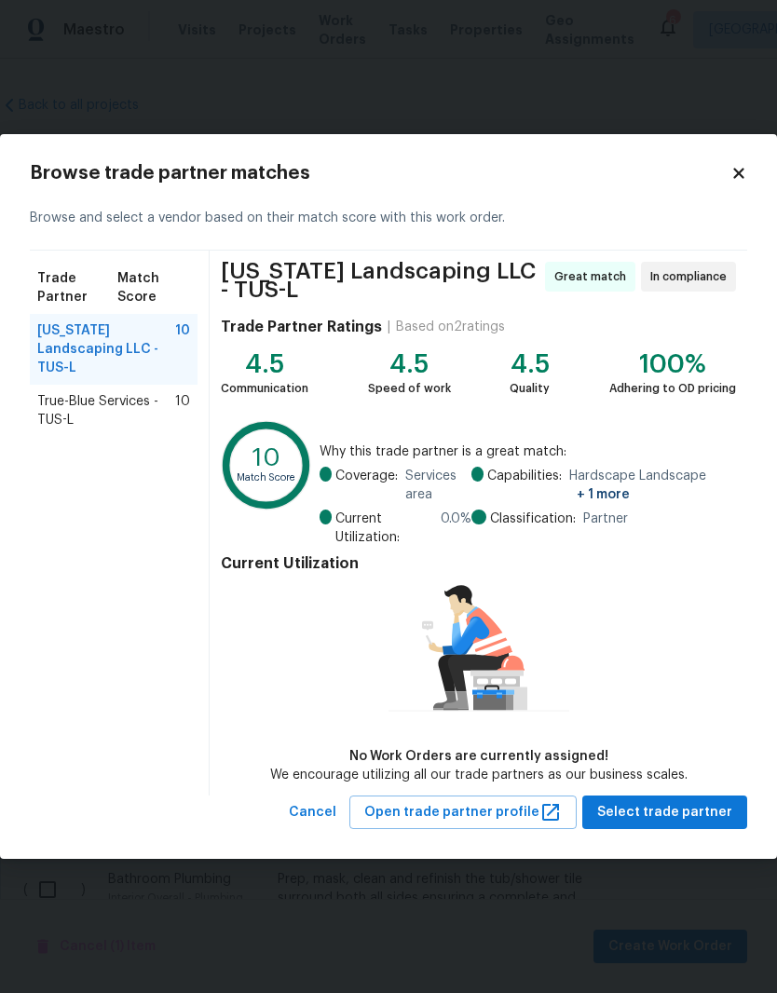
click at [160, 392] on span "True-Blue Services - TUS-L" at bounding box center [106, 410] width 138 height 37
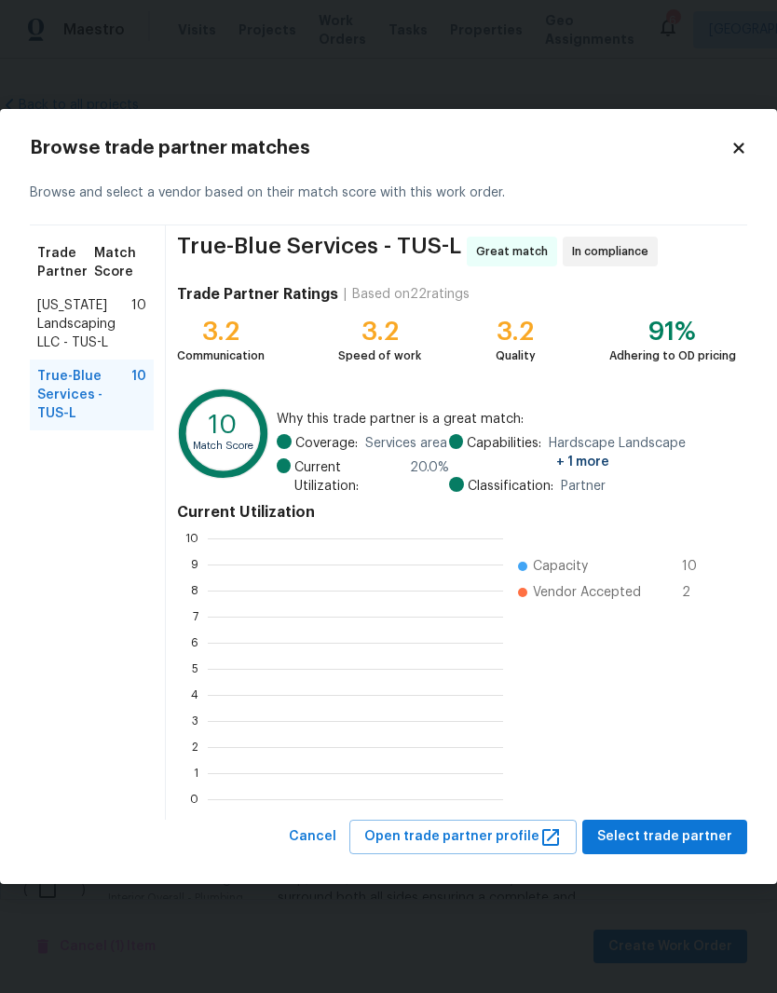
scroll to position [2, 2]
click at [687, 833] on span "Select trade partner" at bounding box center [664, 836] width 135 height 23
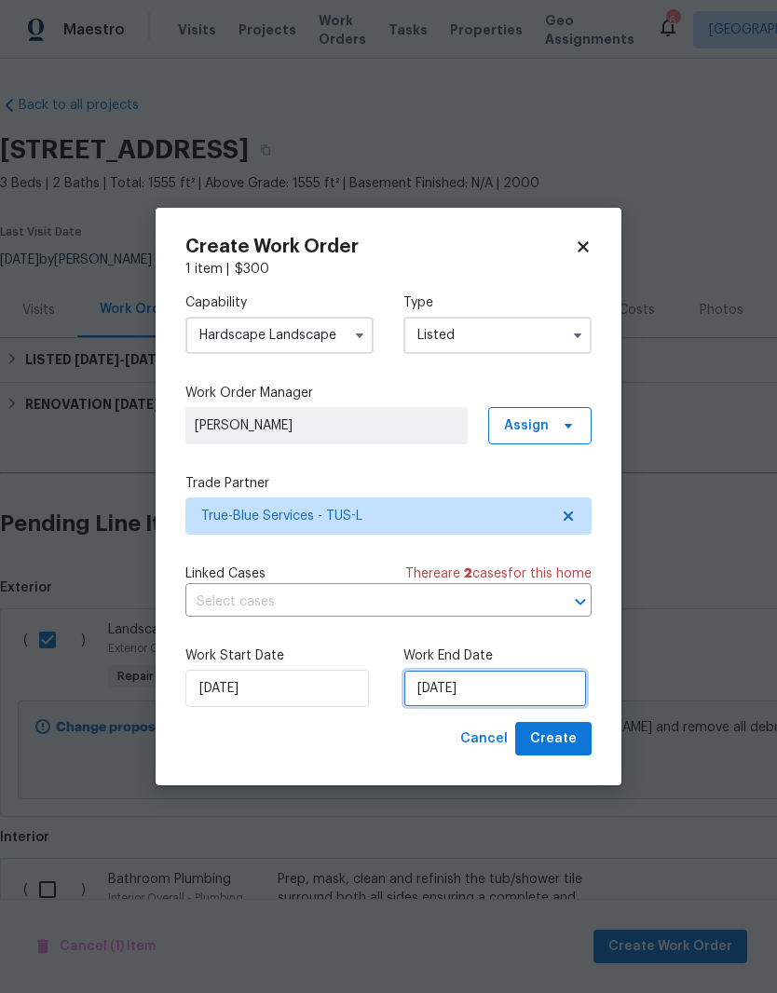
click at [507, 684] on input "[DATE]" at bounding box center [494, 688] width 183 height 37
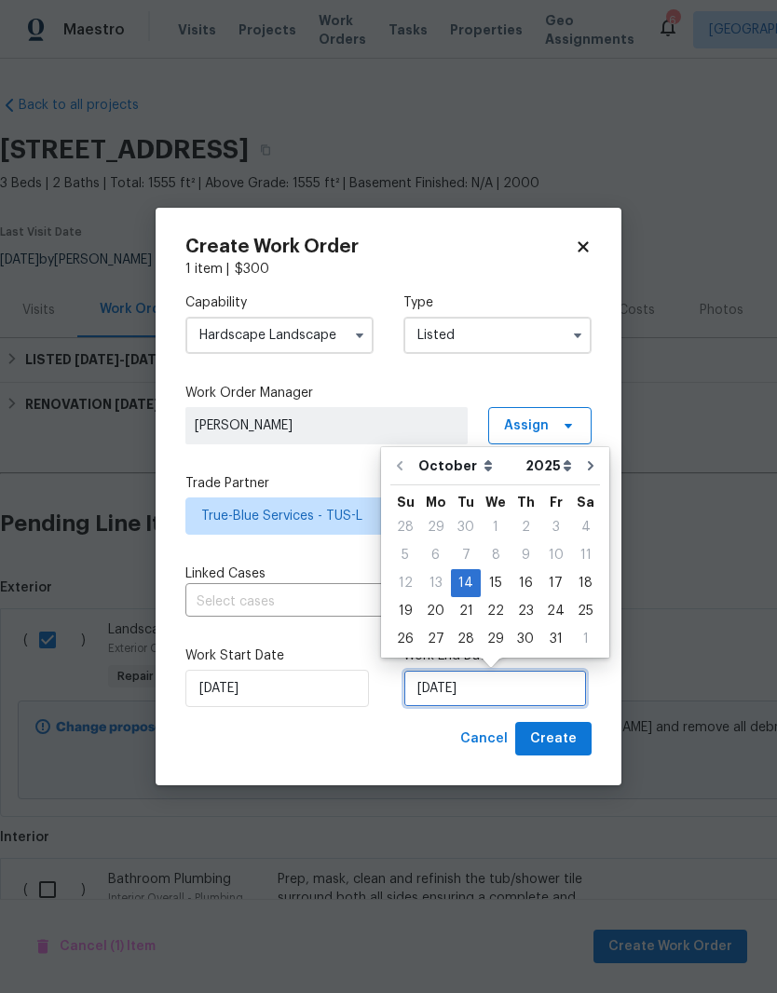
scroll to position [34, 0]
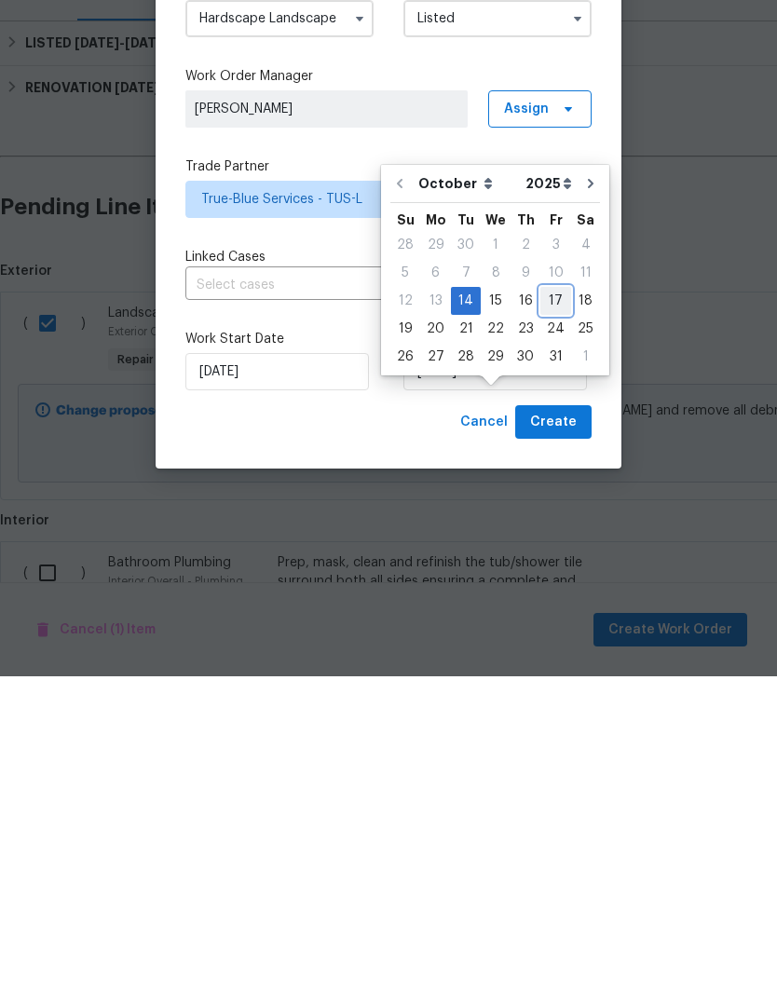
click at [555, 604] on div "17" at bounding box center [555, 617] width 31 height 26
type input "[DATE]"
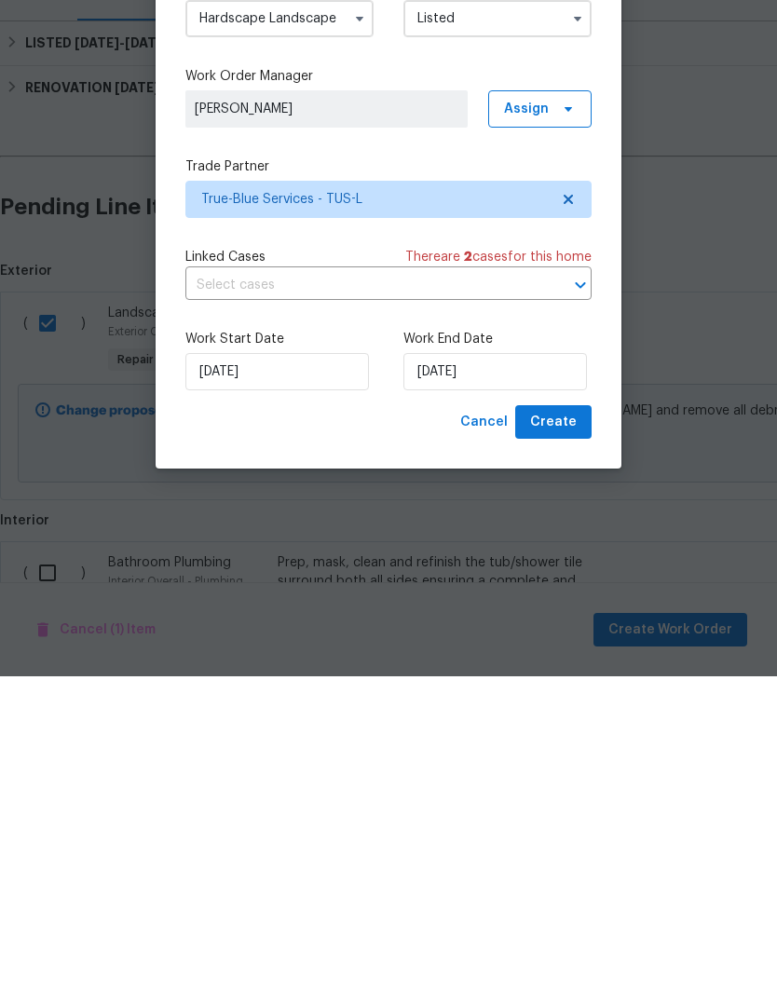
scroll to position [66, 0]
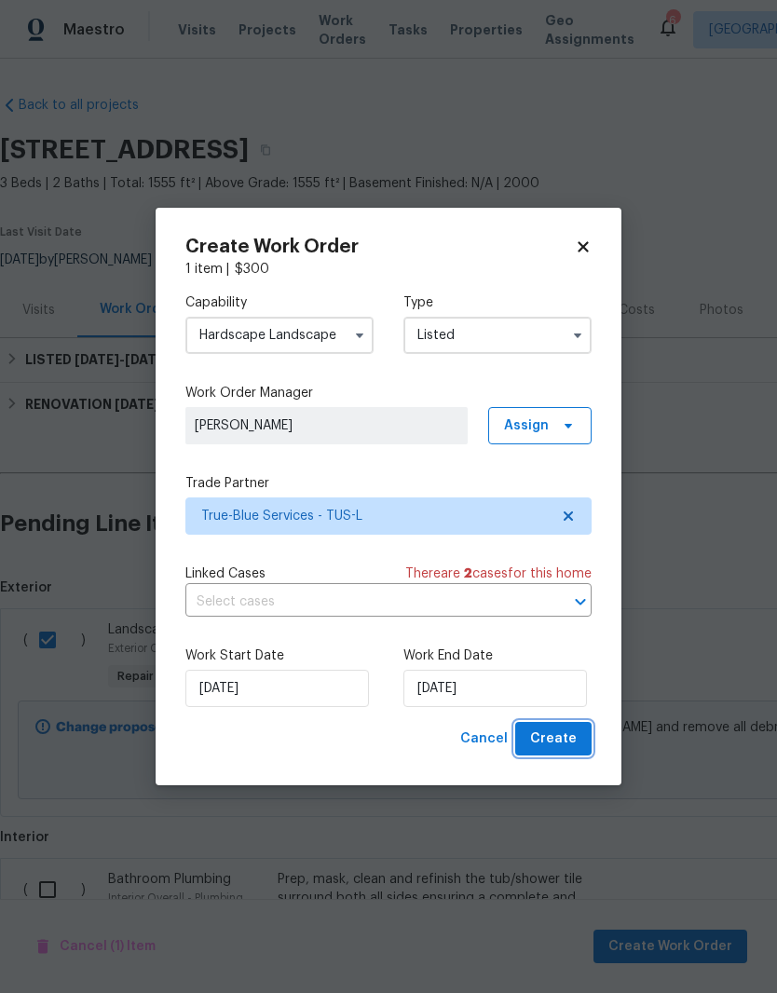
click at [571, 745] on span "Create" at bounding box center [553, 738] width 47 height 23
checkbox input "false"
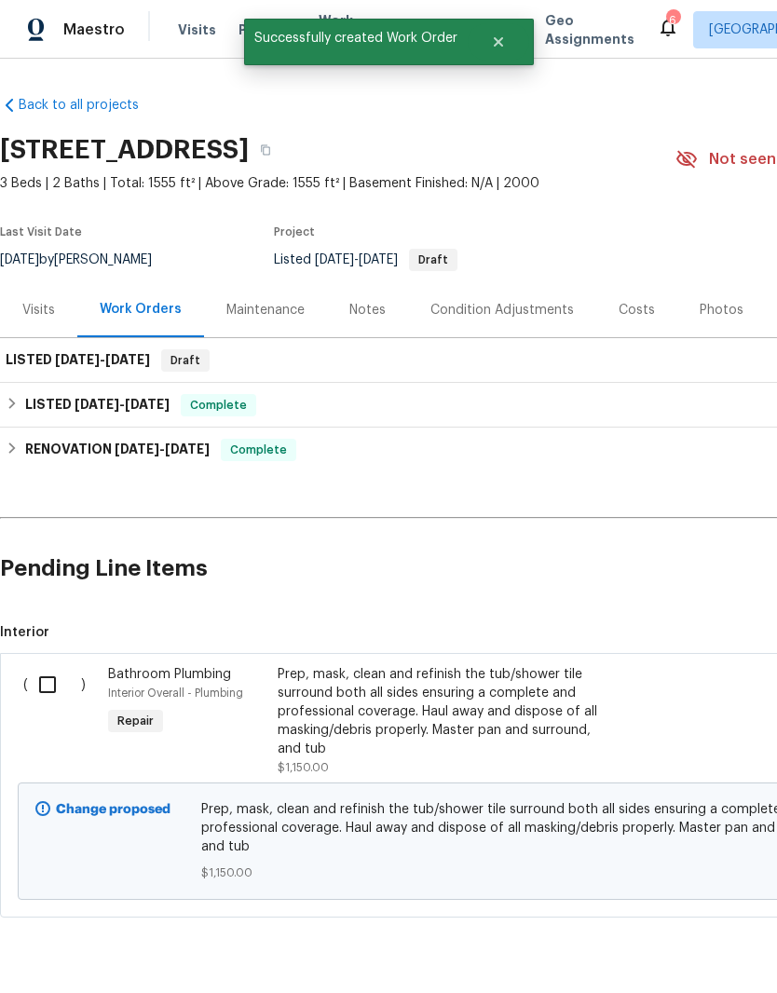
click at [44, 665] on input "checkbox" at bounding box center [54, 684] width 53 height 39
click at [670, 932] on button "Create Work Order" at bounding box center [670, 946] width 154 height 34
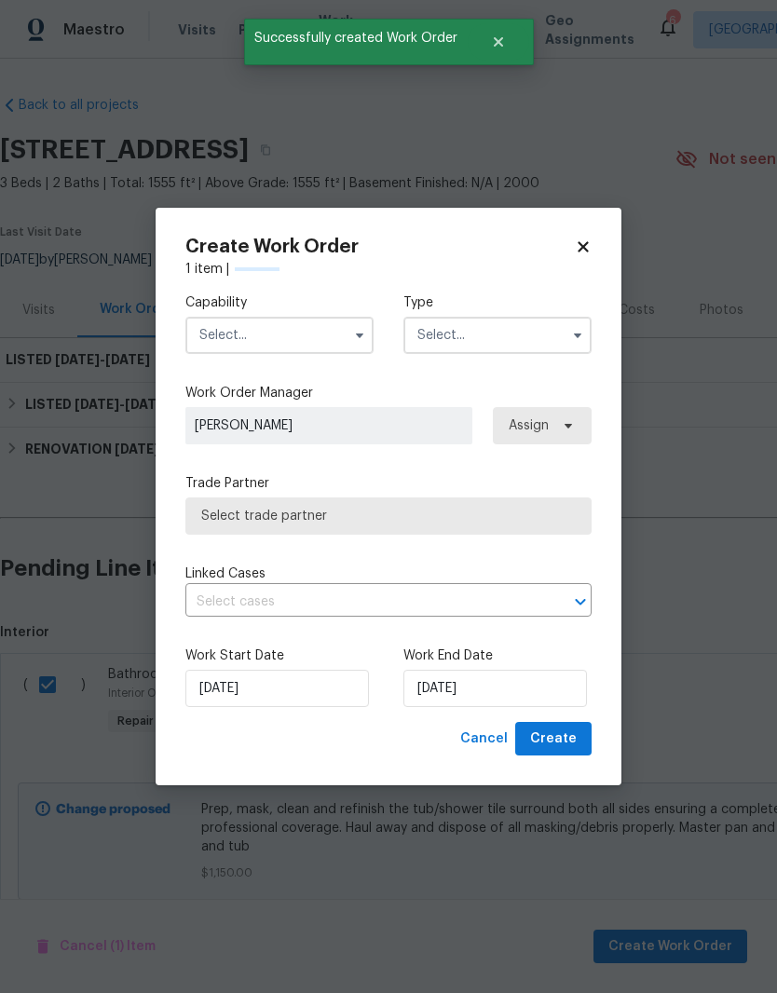
checkbox input "false"
click at [290, 336] on input "text" at bounding box center [279, 335] width 188 height 37
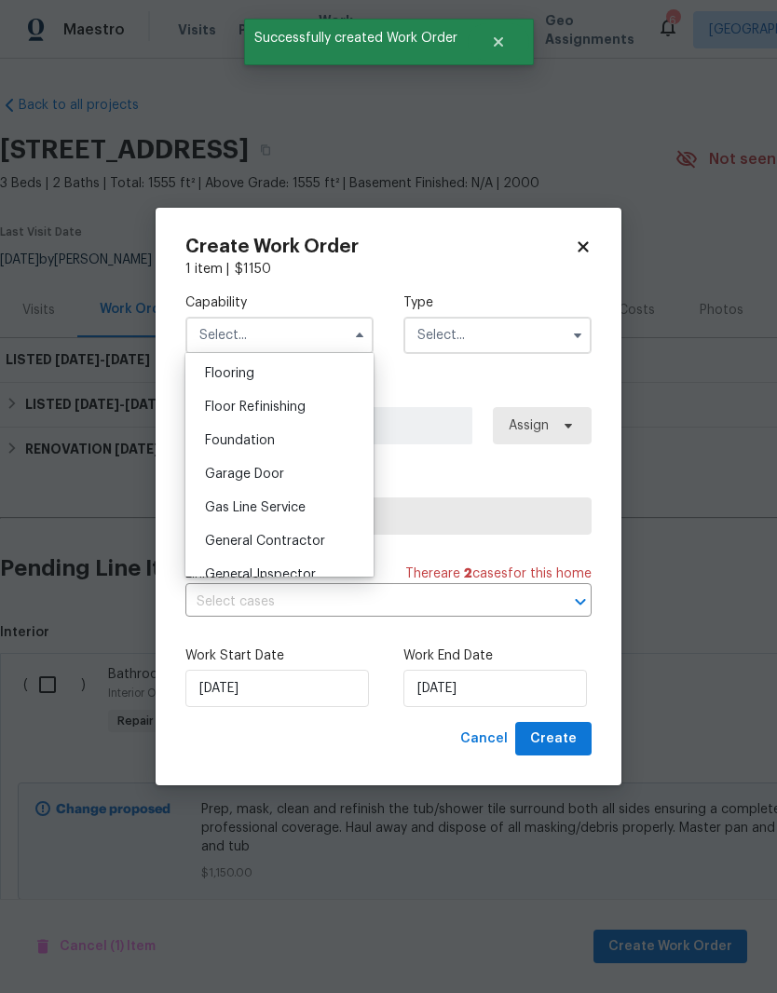
scroll to position [741, 0]
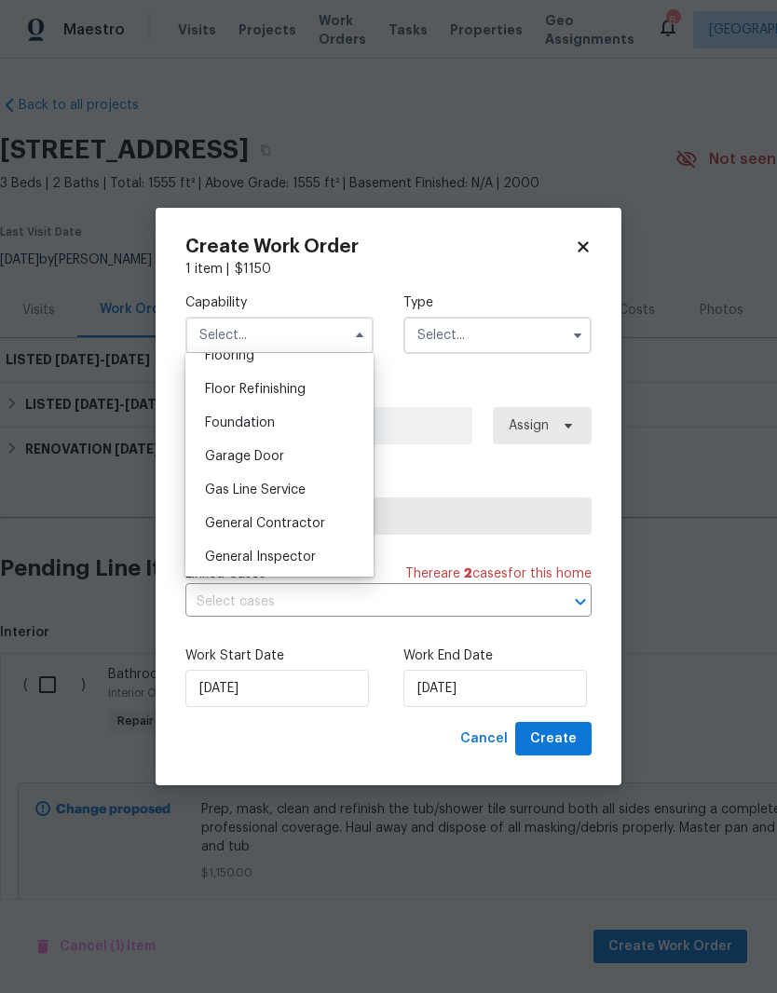
click at [294, 514] on div "General Contractor" at bounding box center [279, 524] width 179 height 34
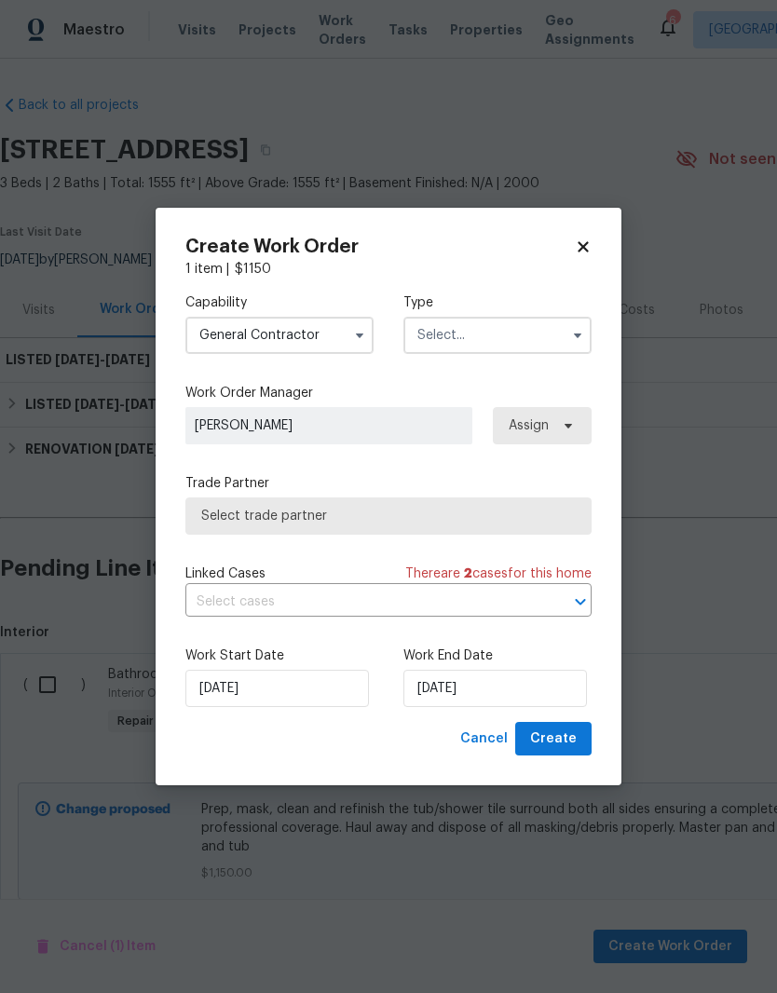
type input "General Contractor"
click at [508, 332] on input "text" at bounding box center [497, 335] width 188 height 37
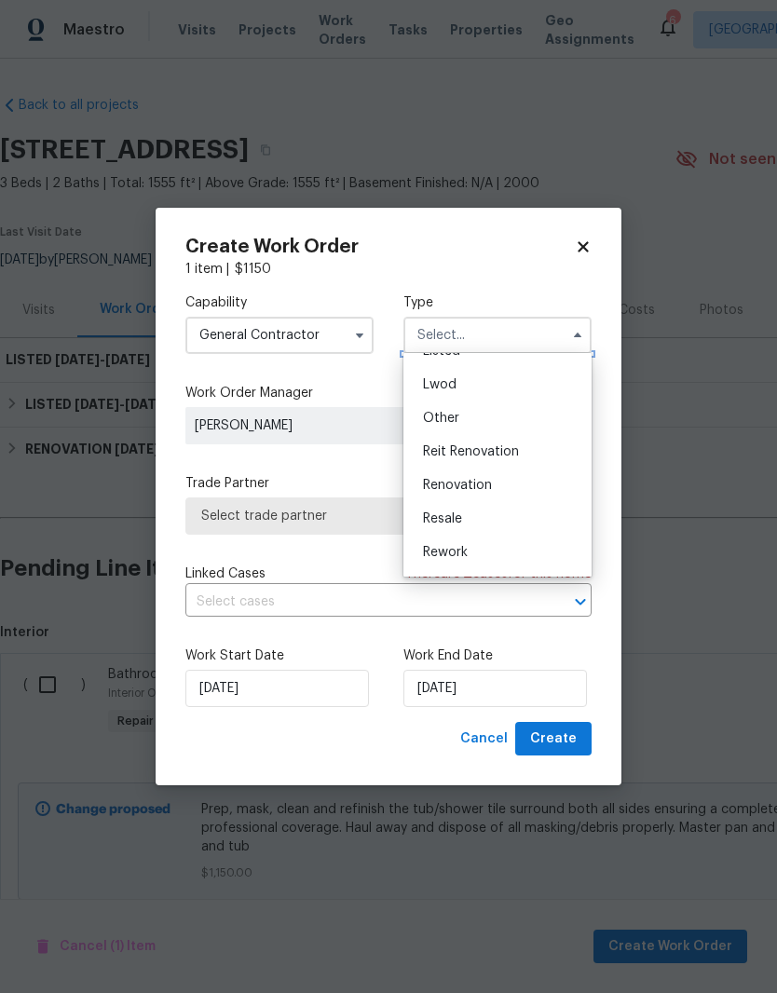
scroll to position [188, 0]
click at [497, 487] on div "Renovation" at bounding box center [497, 488] width 179 height 34
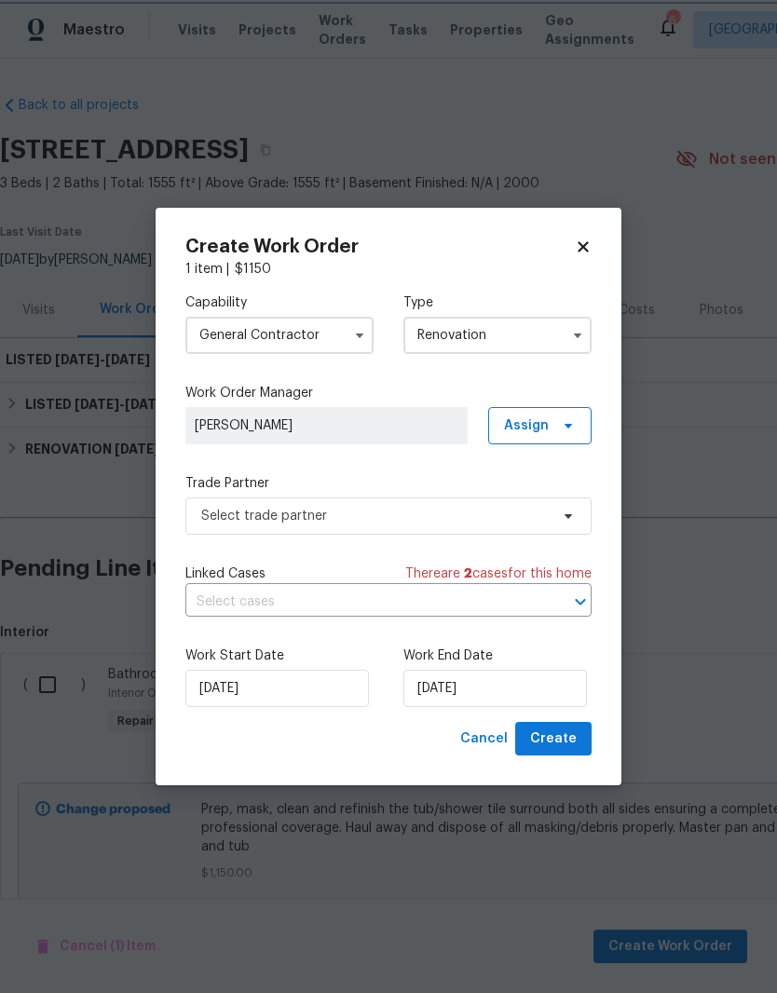
scroll to position [0, 0]
click at [522, 334] on input "Renovation" at bounding box center [497, 335] width 188 height 37
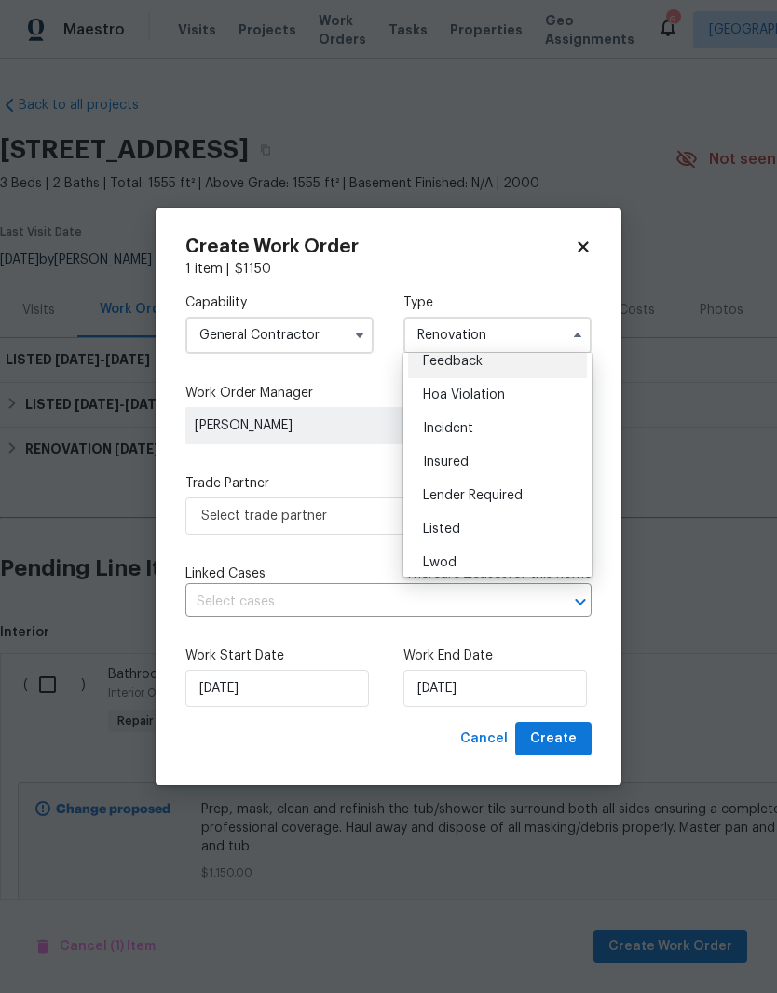
scroll to position [15, 0]
click at [466, 525] on div "Listed" at bounding box center [497, 527] width 179 height 34
type input "Listed"
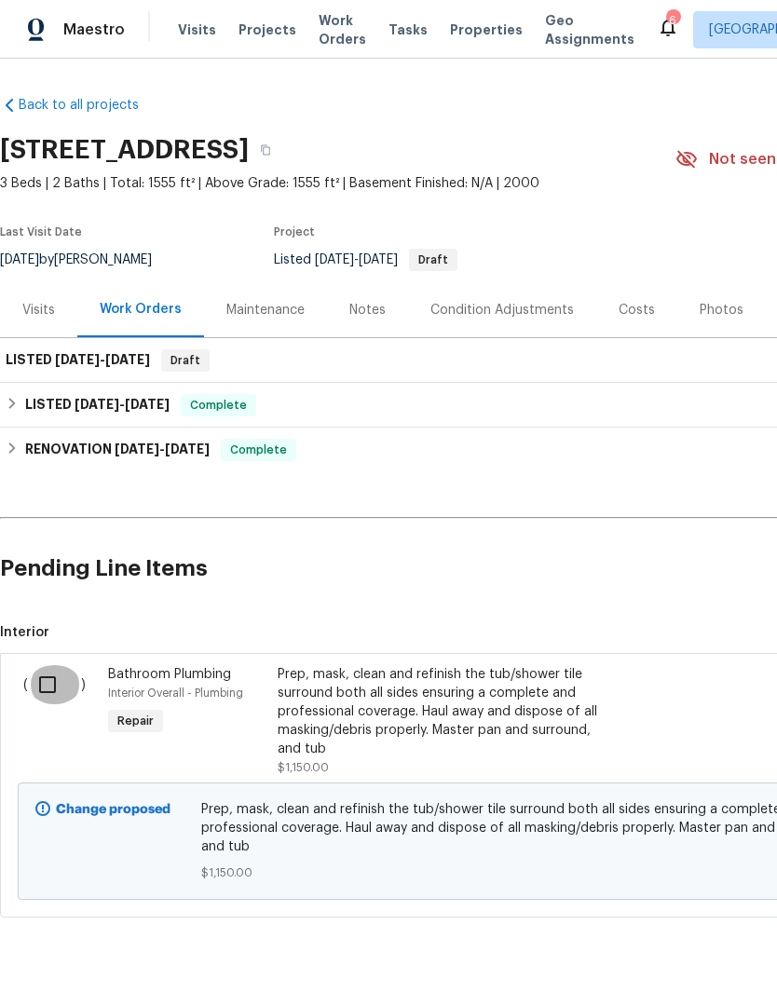
click at [62, 665] on input "checkbox" at bounding box center [54, 684] width 53 height 39
checkbox input "true"
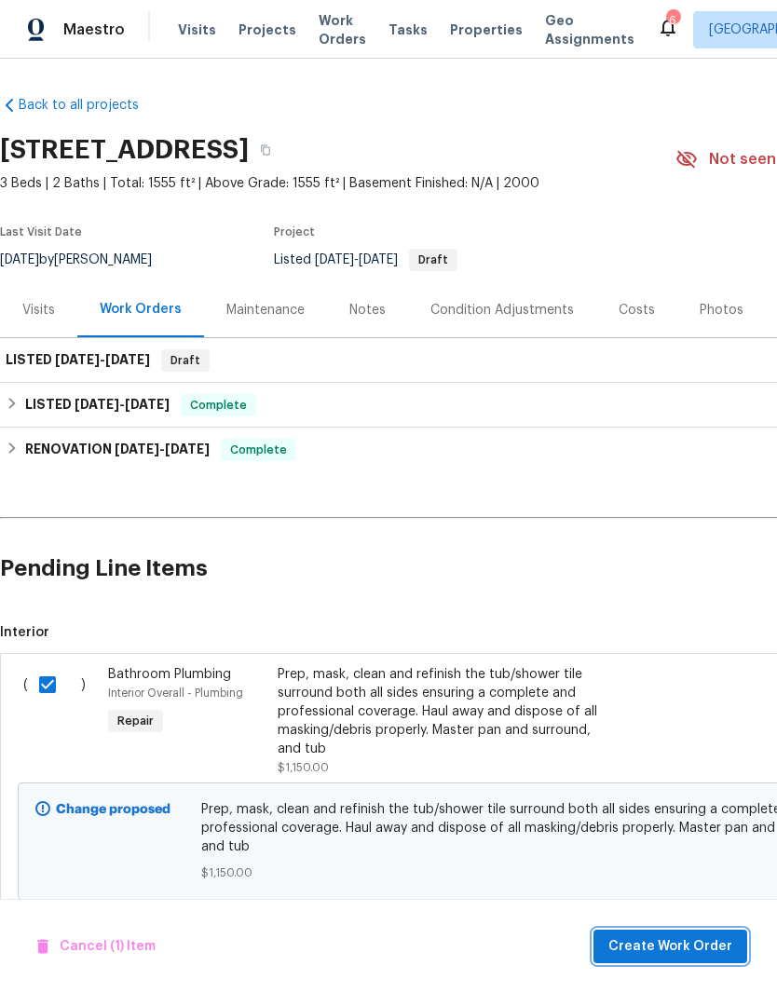
click at [677, 940] on span "Create Work Order" at bounding box center [670, 946] width 124 height 23
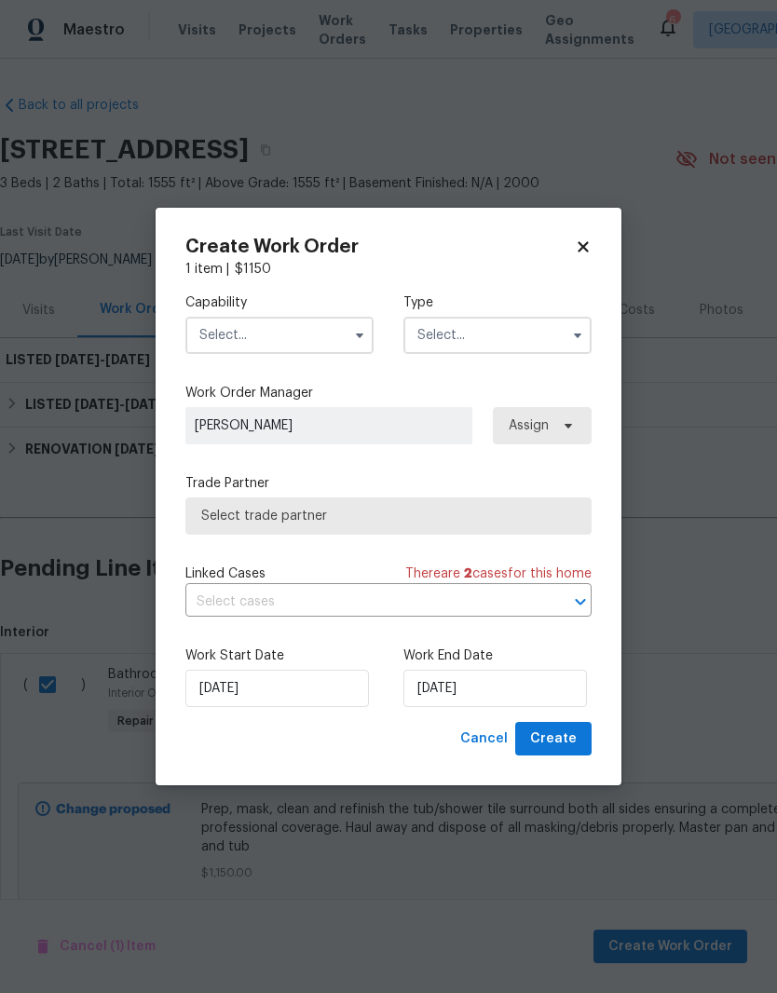
click at [307, 335] on input "text" at bounding box center [279, 335] width 188 height 37
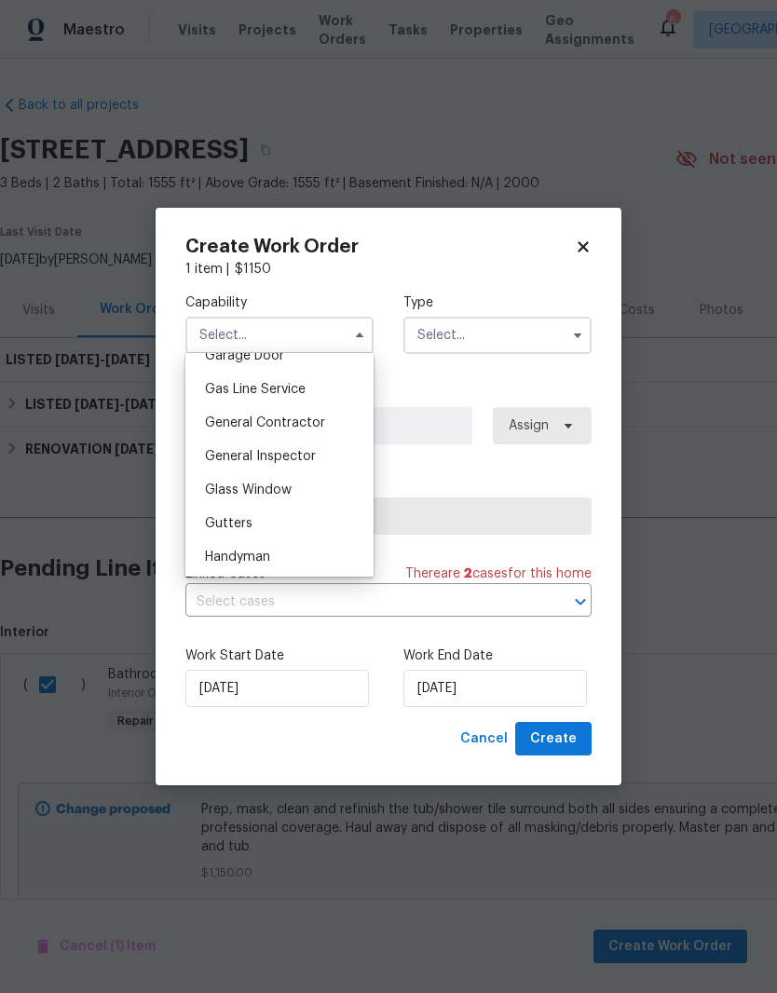
scroll to position [853, 0]
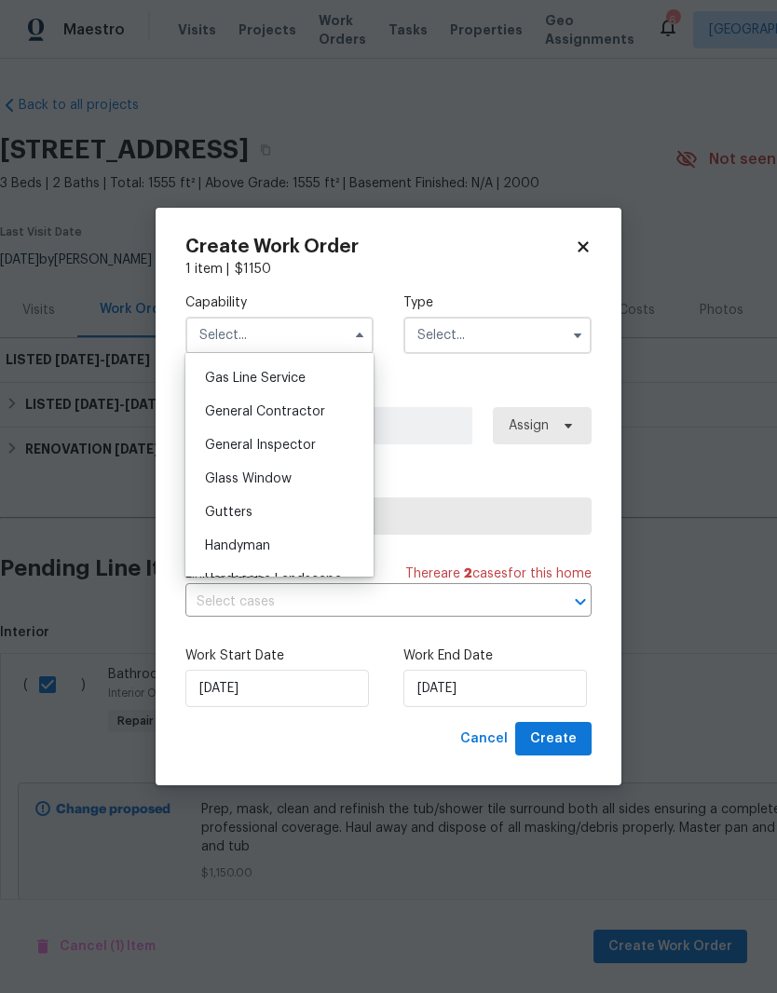
click at [302, 415] on span "General Contractor" at bounding box center [265, 411] width 120 height 13
type input "General Contractor"
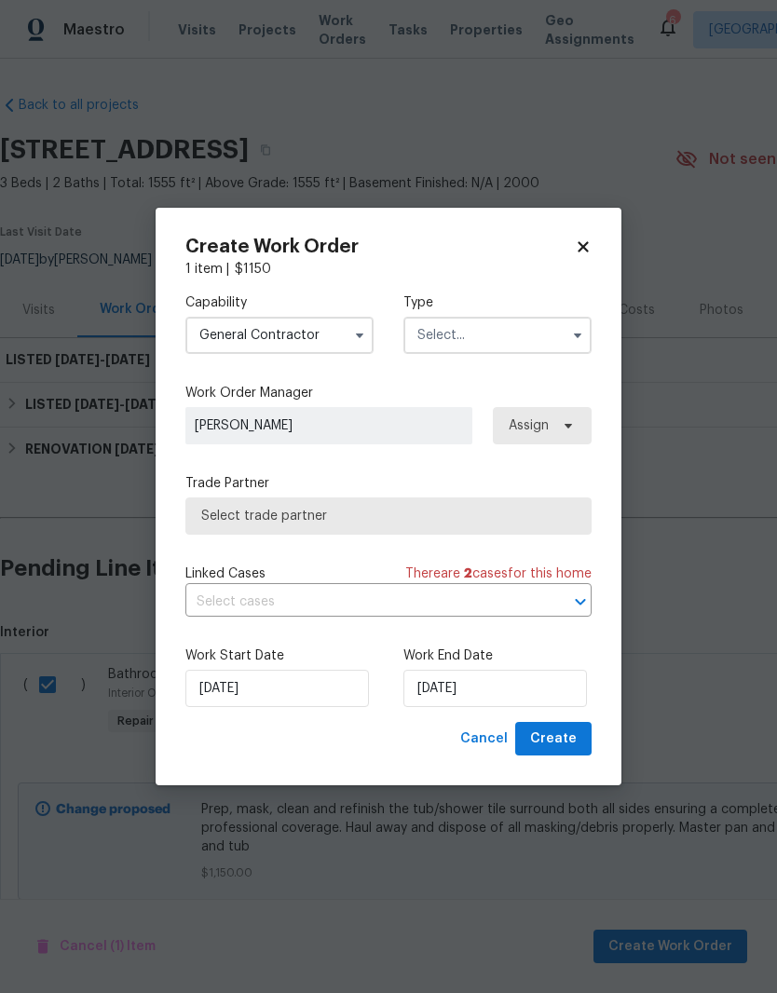
click at [525, 345] on input "text" at bounding box center [497, 335] width 188 height 37
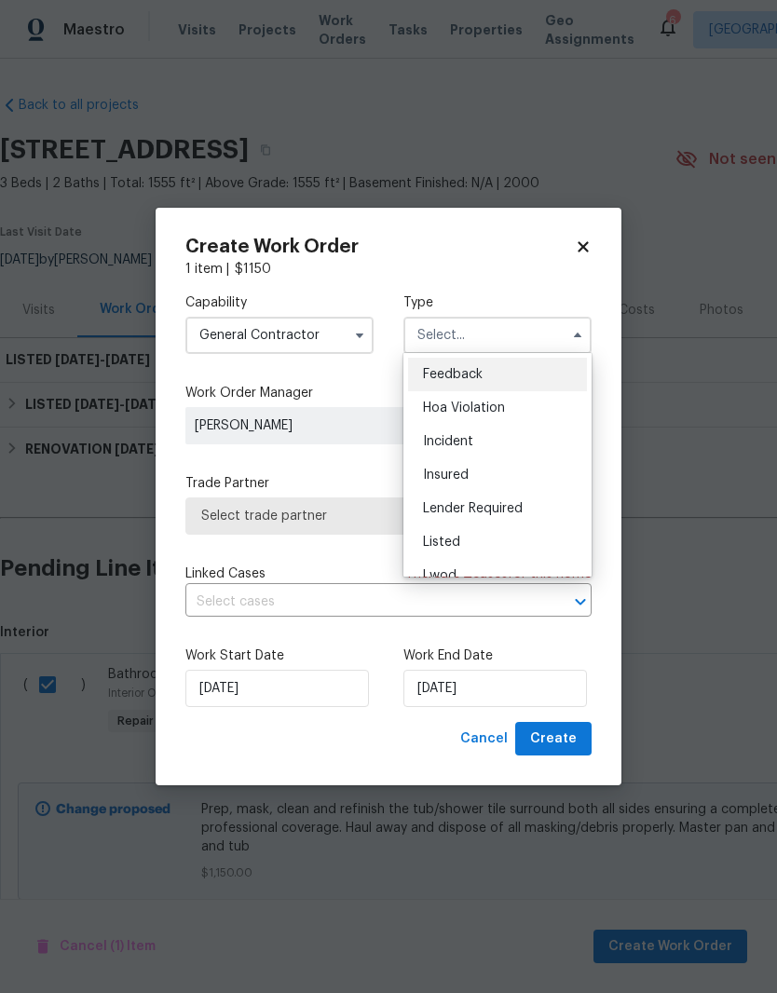
click at [464, 538] on div "Listed" at bounding box center [497, 542] width 179 height 34
type input "Listed"
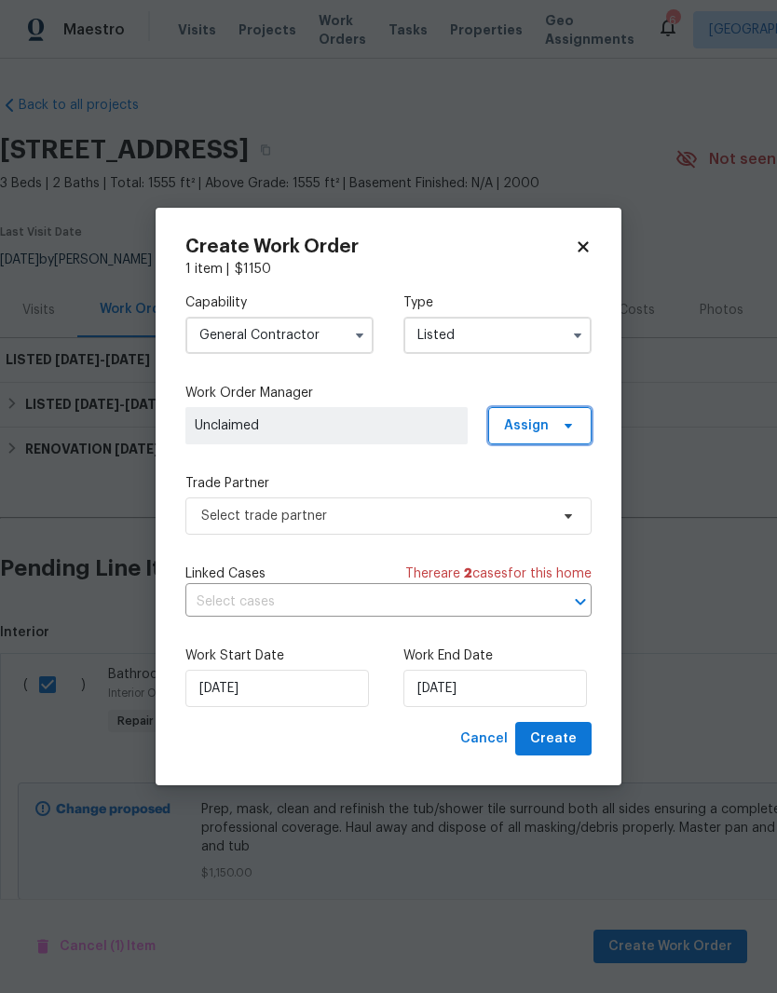
click at [561, 424] on icon at bounding box center [568, 425] width 15 height 15
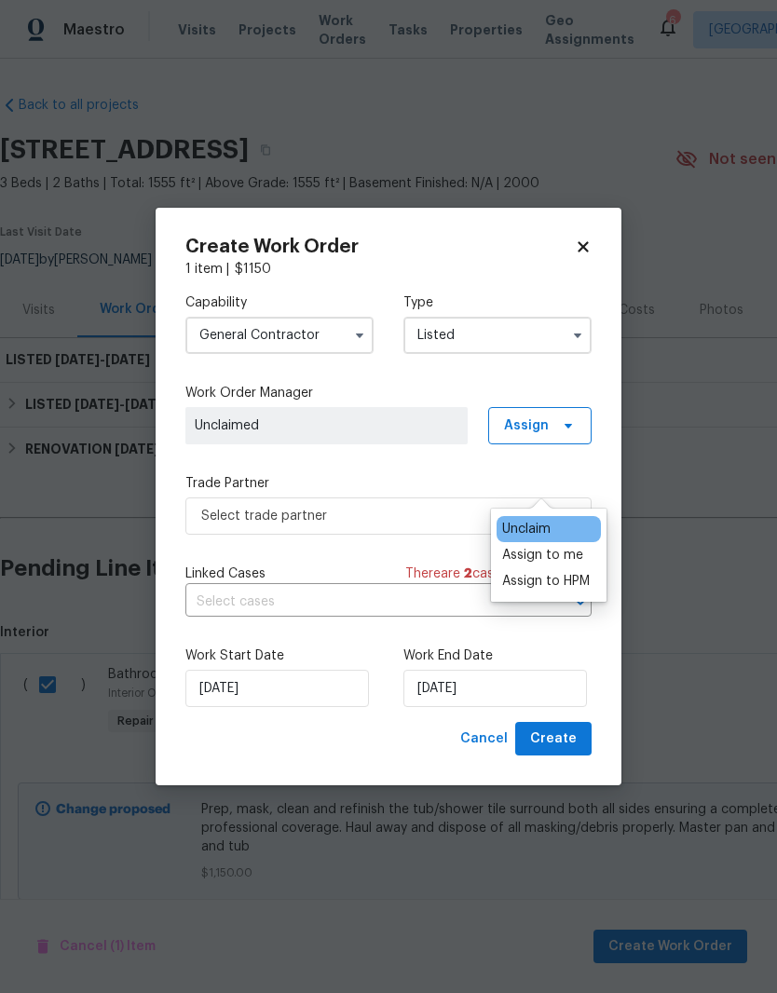
click at [558, 546] on div "Assign to me" at bounding box center [542, 555] width 81 height 19
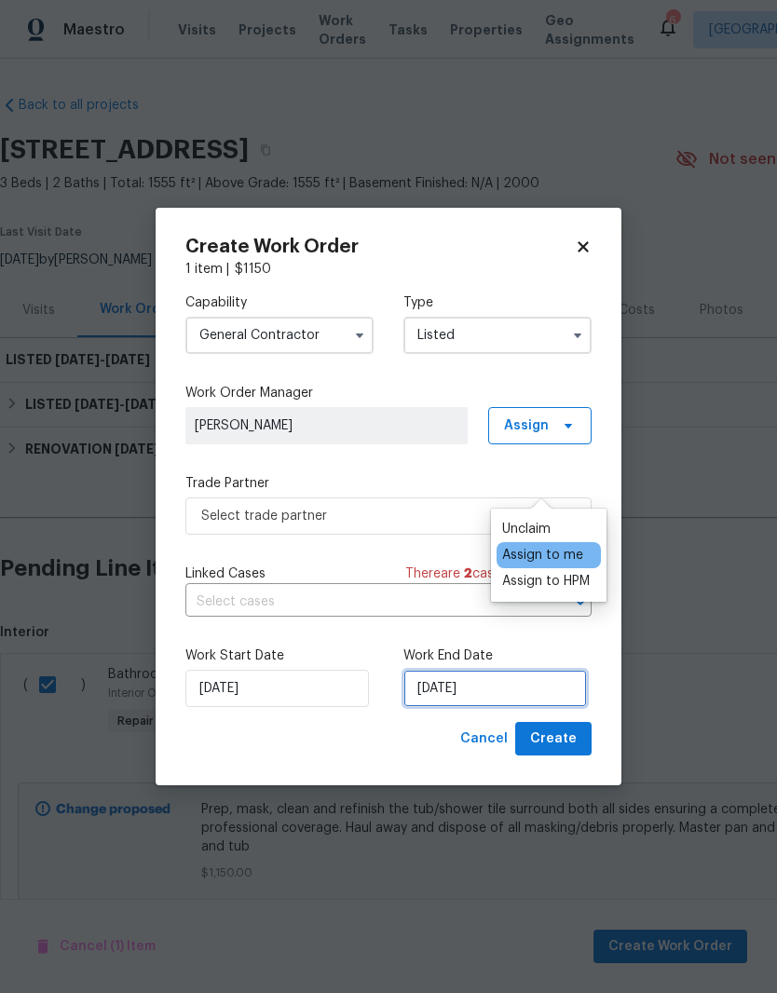
click at [488, 690] on input "[DATE]" at bounding box center [494, 688] width 183 height 37
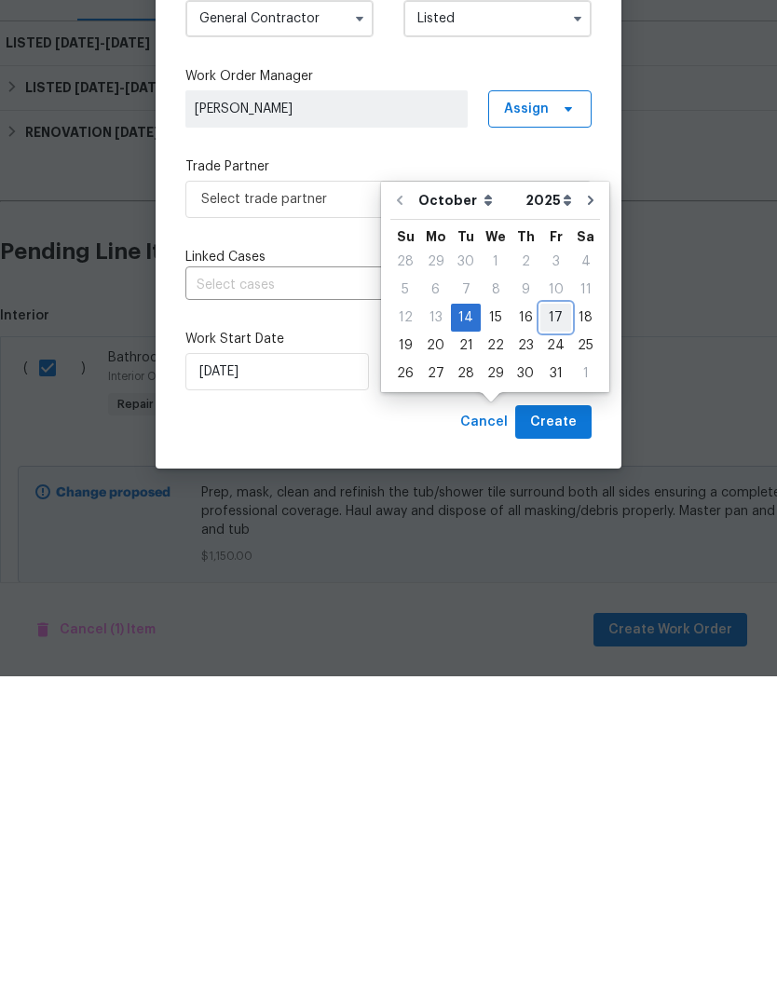
click at [553, 621] on div "17" at bounding box center [555, 634] width 31 height 26
type input "[DATE]"
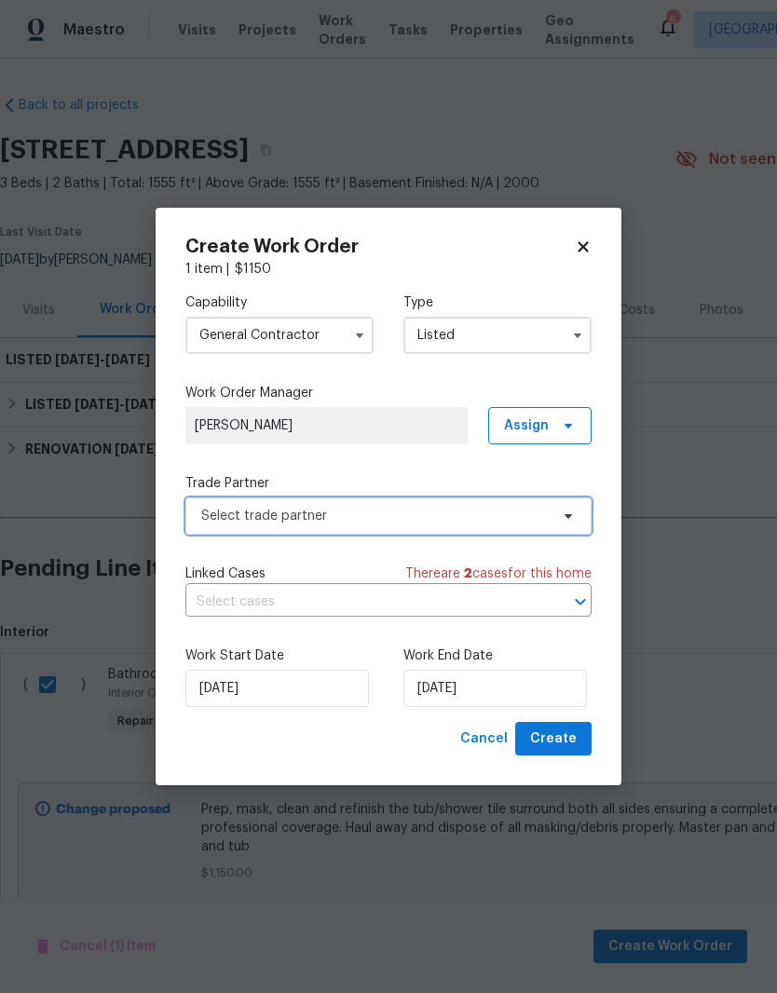
click at [522, 511] on span "Select trade partner" at bounding box center [374, 516] width 347 height 19
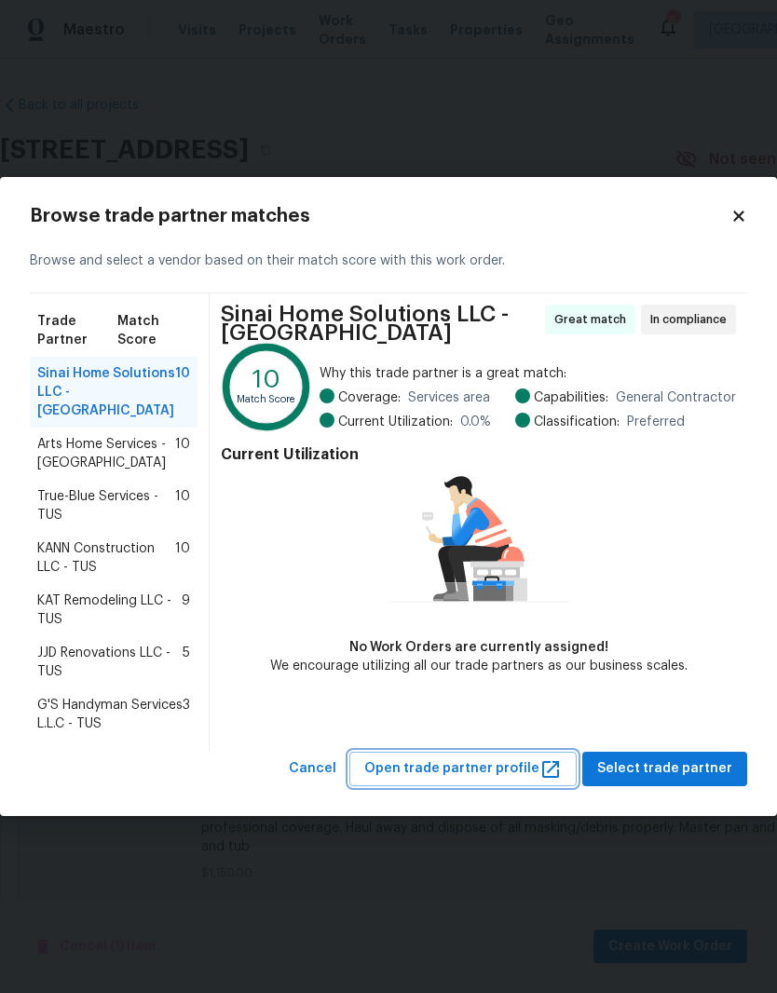
click at [488, 763] on span "Open trade partner profile" at bounding box center [462, 768] width 197 height 23
click at [743, 221] on icon at bounding box center [738, 216] width 10 height 10
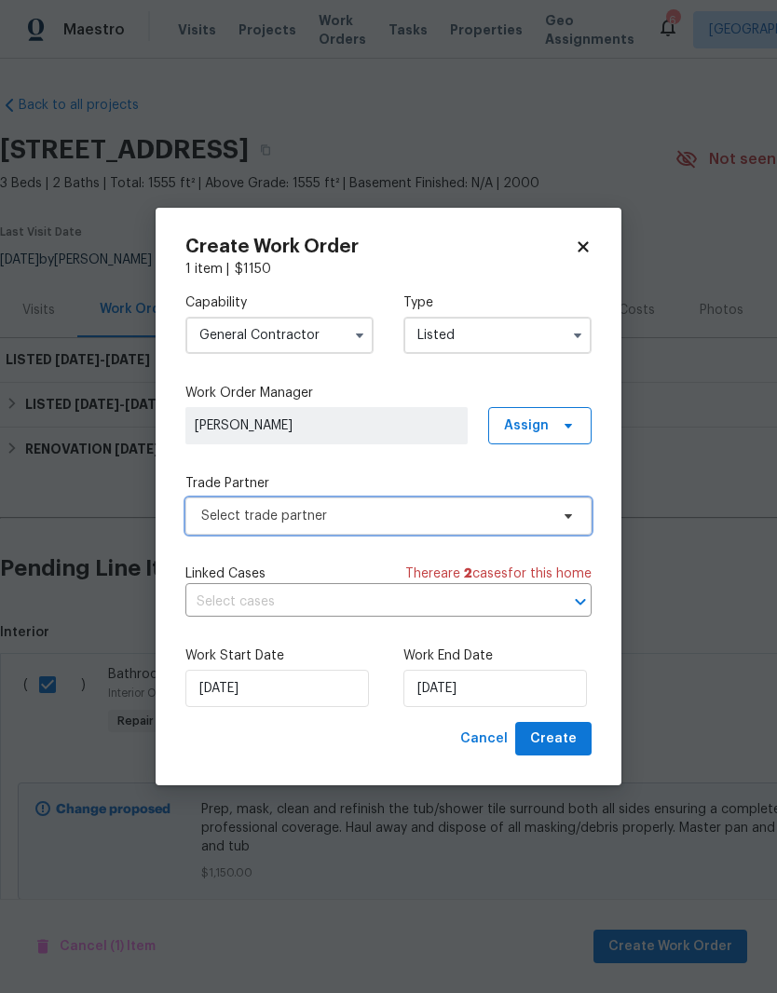
click at [513, 519] on span "Select trade partner" at bounding box center [374, 516] width 347 height 19
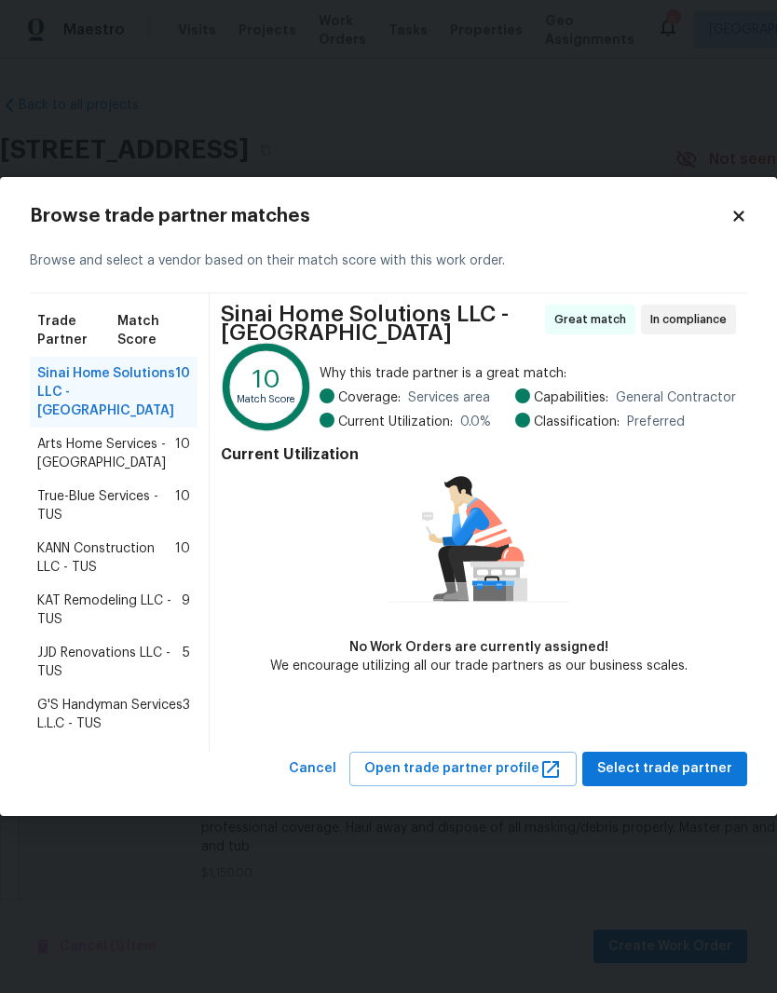
click at [479, 915] on body "Maestro Visits Projects Work Orders Tasks Properties Geo Assignments 6 Tucson […" at bounding box center [388, 496] width 777 height 993
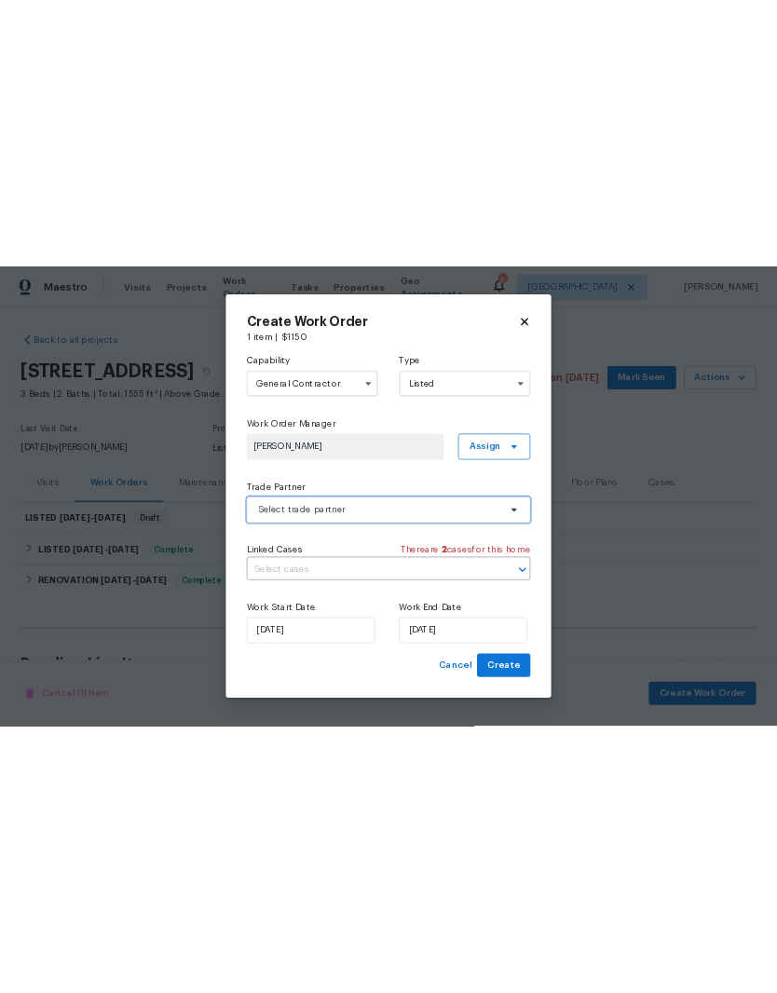
scroll to position [51, 0]
